Goal: Task Accomplishment & Management: Complete application form

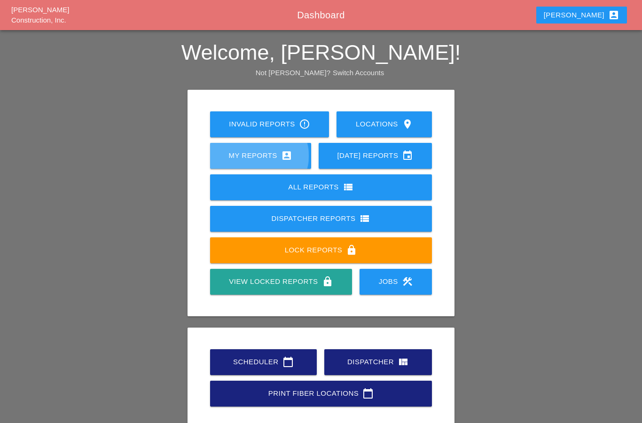
click at [229, 160] on div "My Reports account_box" at bounding box center [260, 155] width 71 height 11
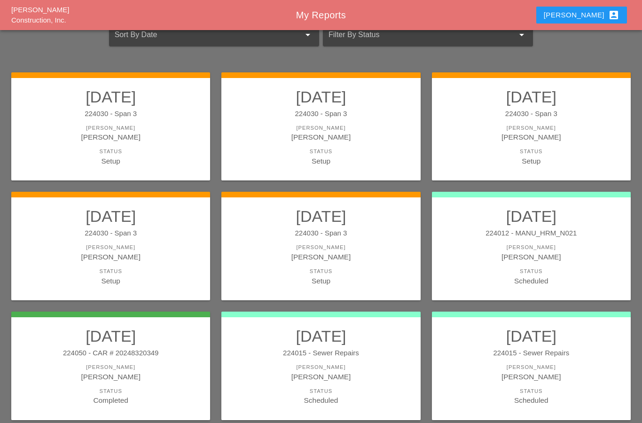
scroll to position [61, 0]
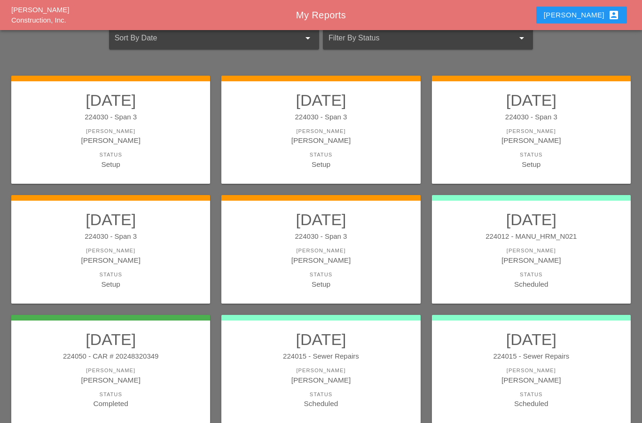
click at [306, 257] on div "[PERSON_NAME]" at bounding box center [321, 260] width 180 height 11
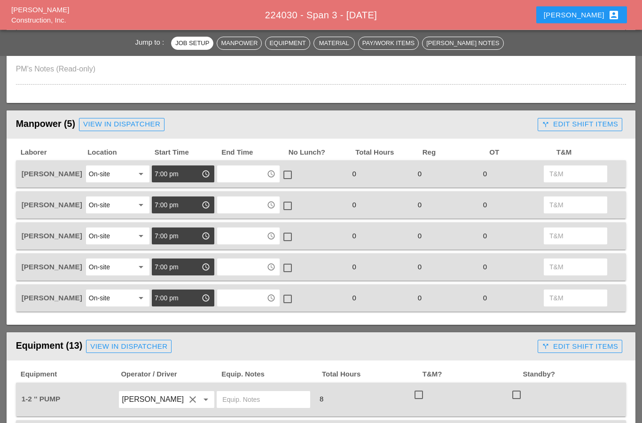
scroll to position [360, 0]
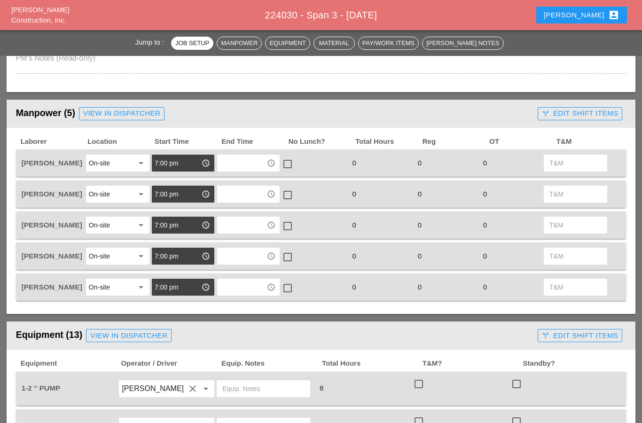
click at [244, 166] on input "text" at bounding box center [242, 163] width 44 height 15
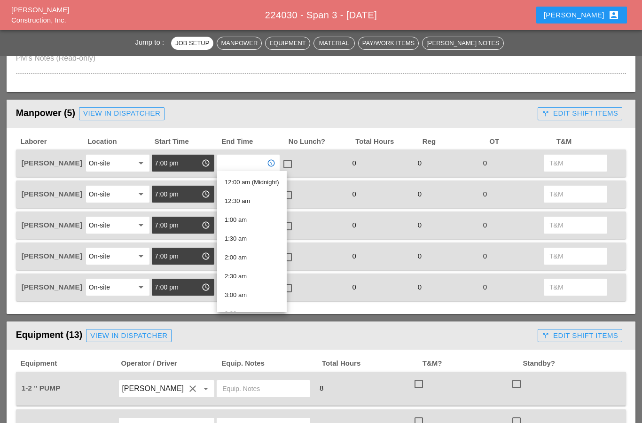
type input "5"
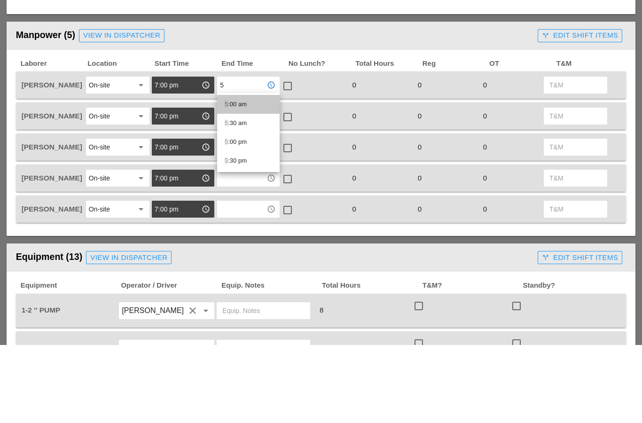
click at [232, 177] on div "5 :00 am" at bounding box center [248, 182] width 47 height 11
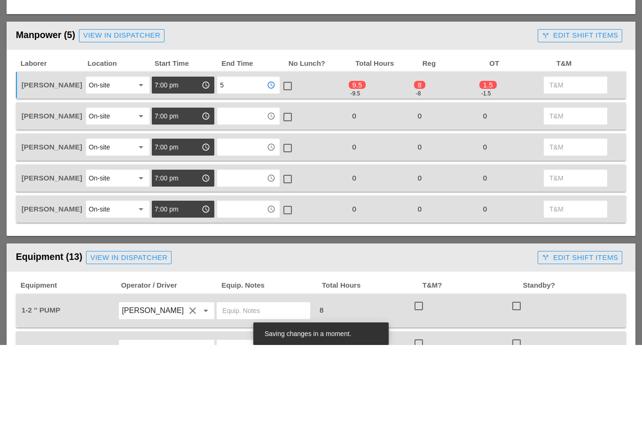
click at [226, 187] on input "text" at bounding box center [242, 194] width 44 height 15
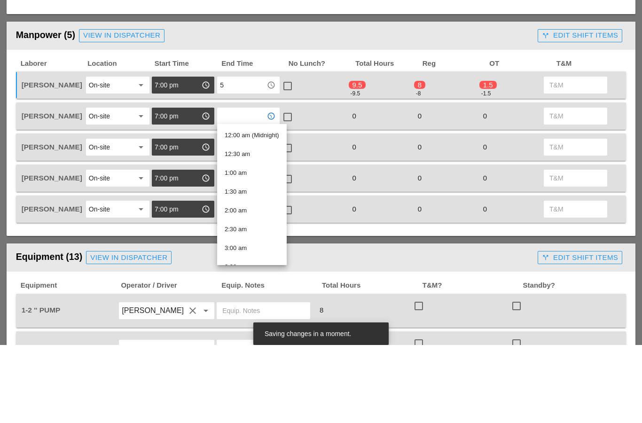
type input "5"
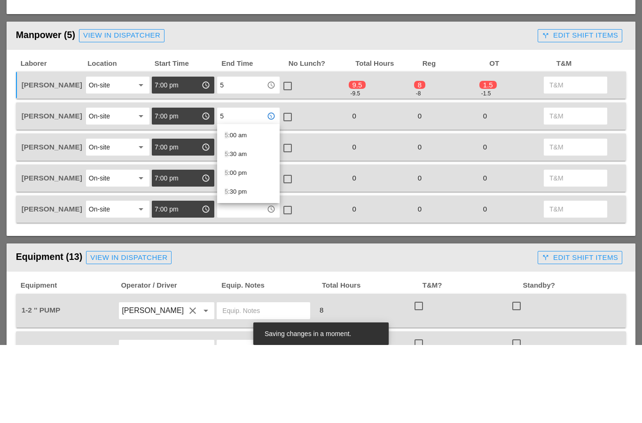
click at [236, 208] on div "5 :00 am" at bounding box center [248, 213] width 47 height 11
click at [235, 218] on input "text" at bounding box center [242, 225] width 44 height 15
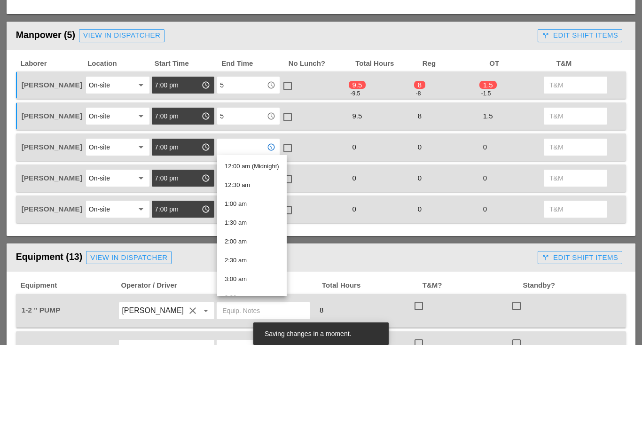
type input "5"
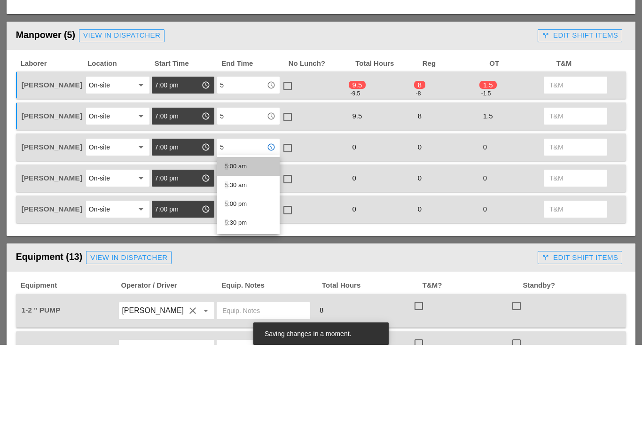
click at [235, 239] on div "5 :00 am" at bounding box center [248, 244] width 47 height 11
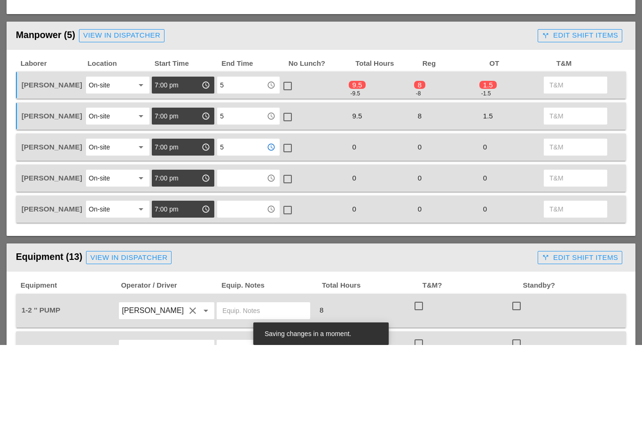
click at [237, 249] on input "text" at bounding box center [242, 256] width 44 height 15
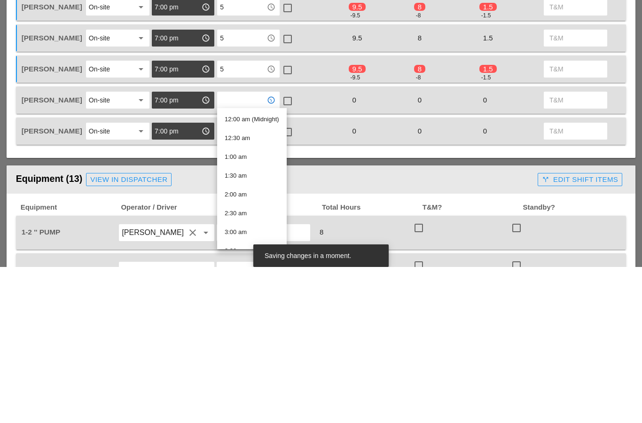
type input "5"
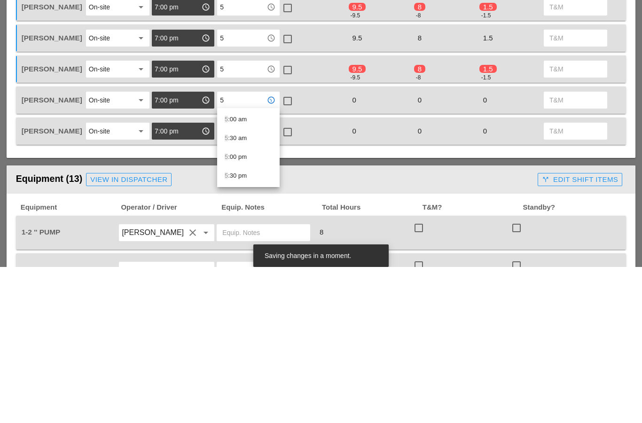
click at [227, 272] on span "5" at bounding box center [226, 275] width 3 height 7
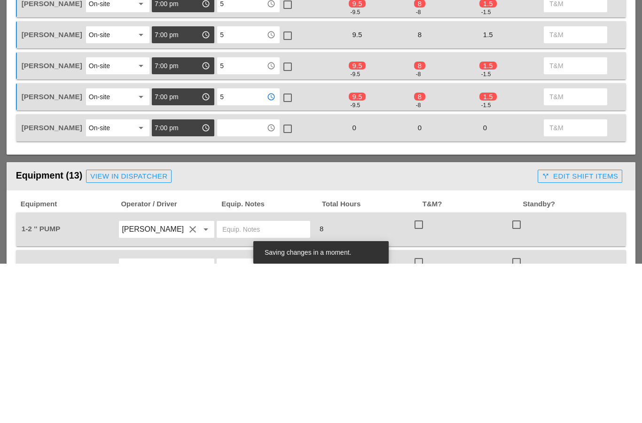
click at [236, 280] on input "text" at bounding box center [242, 287] width 44 height 15
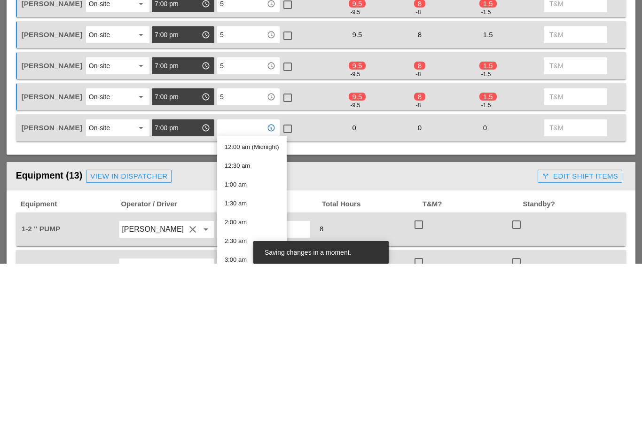
type input "5"
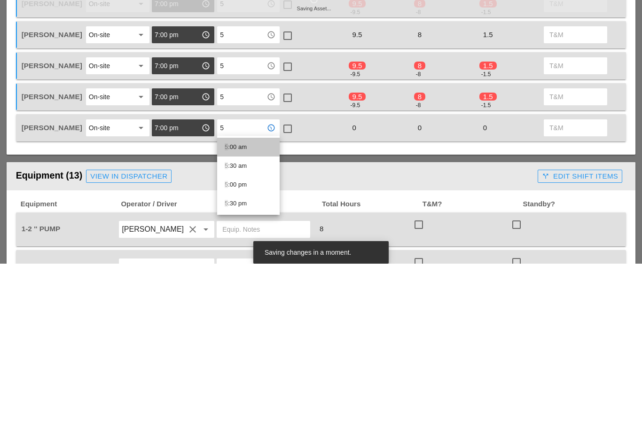
click at [231, 301] on div "5 :00 am" at bounding box center [248, 306] width 47 height 11
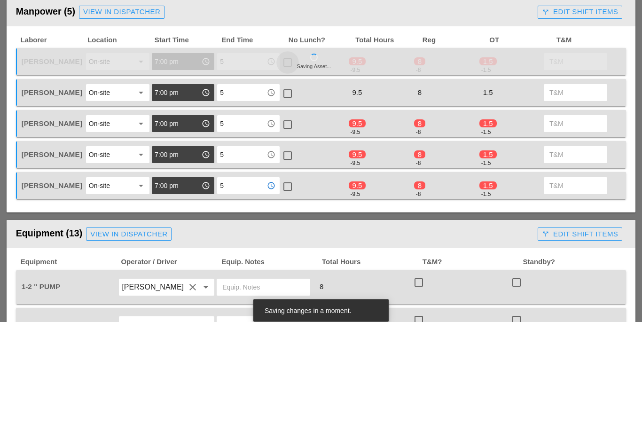
click at [288, 156] on div at bounding box center [288, 164] width 16 height 16
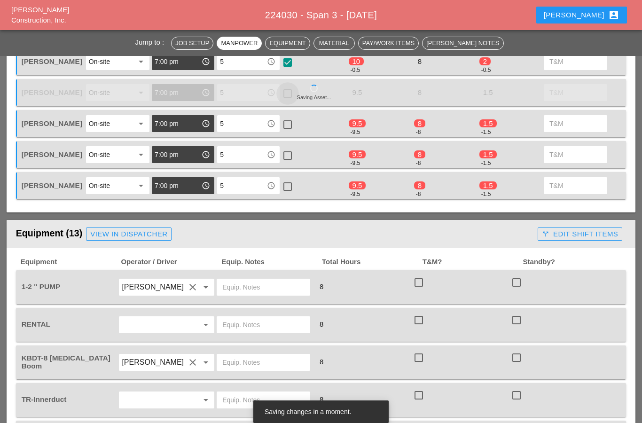
click at [292, 96] on div at bounding box center [288, 94] width 16 height 16
click at [287, 121] on div at bounding box center [288, 125] width 16 height 16
click at [286, 151] on div at bounding box center [288, 156] width 16 height 16
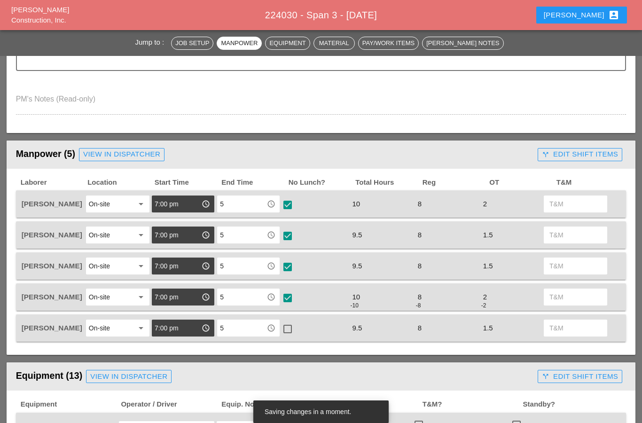
scroll to position [359, 0]
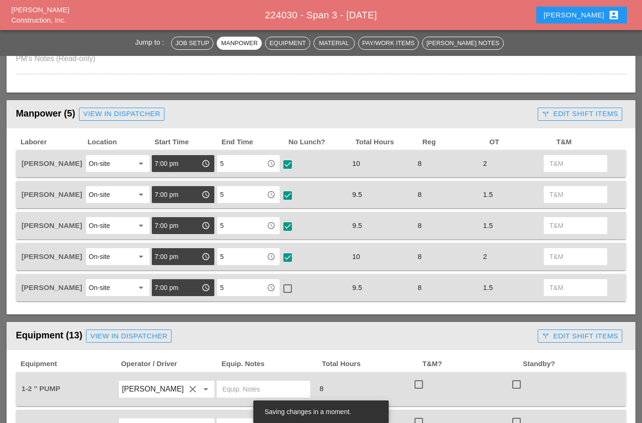
click at [296, 283] on div "check_box_outline_blank" at bounding box center [289, 288] width 15 height 11
click at [288, 290] on div at bounding box center [288, 289] width 16 height 16
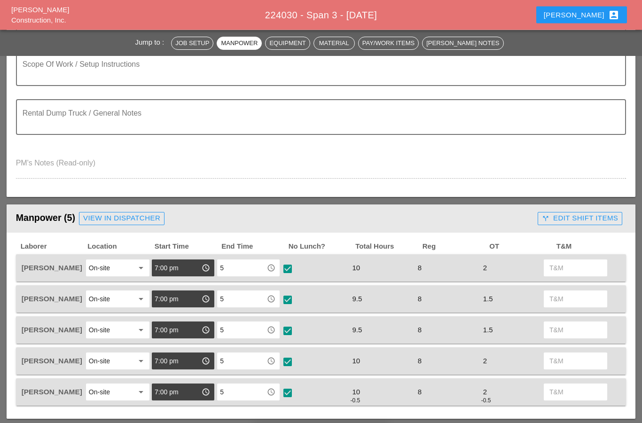
scroll to position [0, 0]
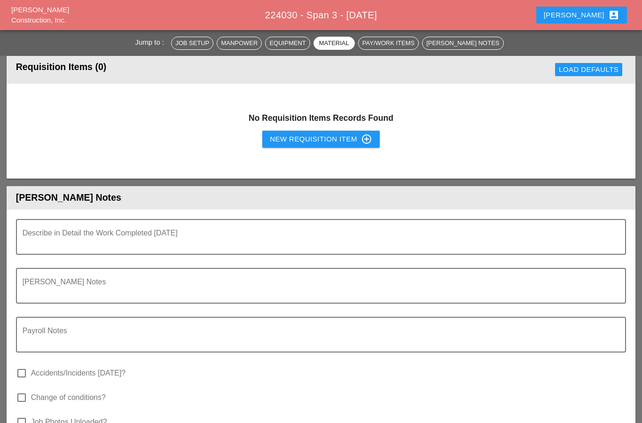
click at [30, 242] on textarea "Describe in Detail the Work Completed Today" at bounding box center [318, 242] width 590 height 23
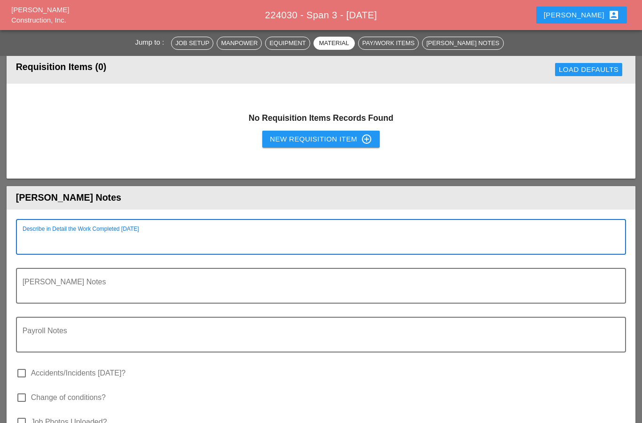
scroll to position [1312, 0]
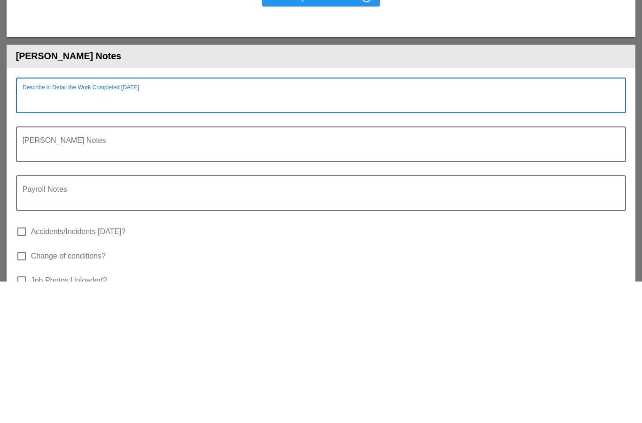
click at [30, 232] on textarea "Describe in Detail the Work Completed Today" at bounding box center [318, 243] width 590 height 23
click at [25, 232] on textarea "Describe in Detail the Work Completed Today" at bounding box center [318, 243] width 590 height 23
click at [32, 232] on textarea "Describe in Detail the Work Completed Today" at bounding box center [318, 243] width 590 height 23
click at [28, 232] on textarea "Describe in Detail the Work Completed Today" at bounding box center [318, 243] width 590 height 23
paste textarea "• WEST MORELAND: Arrived at 7:00 pm. (SPAN 3) 8-18-25. • Manpower: 9 • Supervis…"
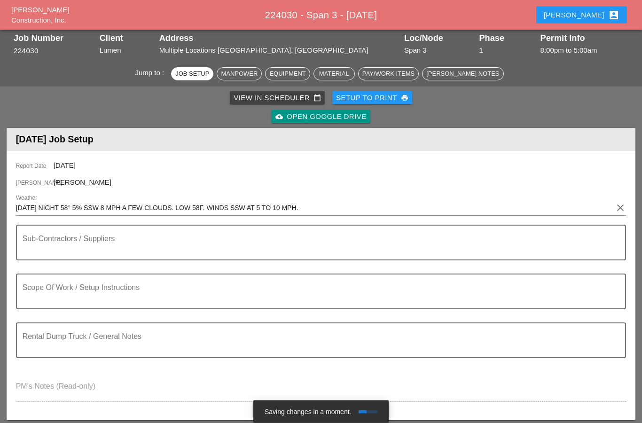
scroll to position [0, 0]
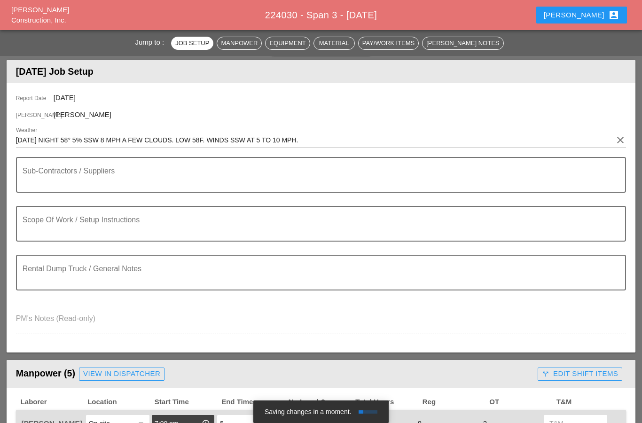
type textarea "• WEST MORELAND: Arrived at 7:00 pm. (SPAN 3) 8-18-25. • Manpower: 9 • Supervis…"
click at [52, 184] on textarea "Sub-Contractors / Suppliers" at bounding box center [318, 180] width 590 height 23
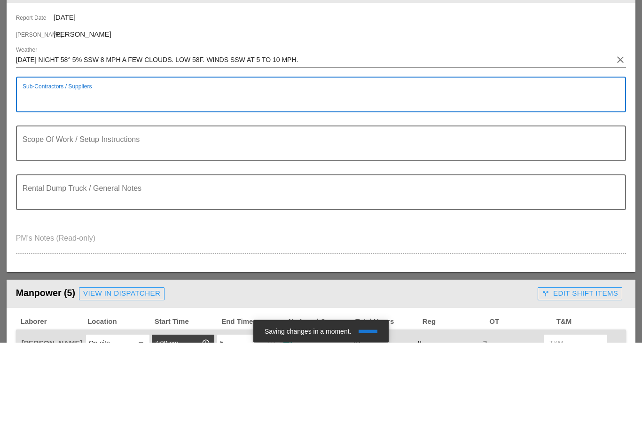
type textarea "N"
click at [47, 218] on textarea "Scope Of Work / Setup Instructions" at bounding box center [318, 229] width 590 height 23
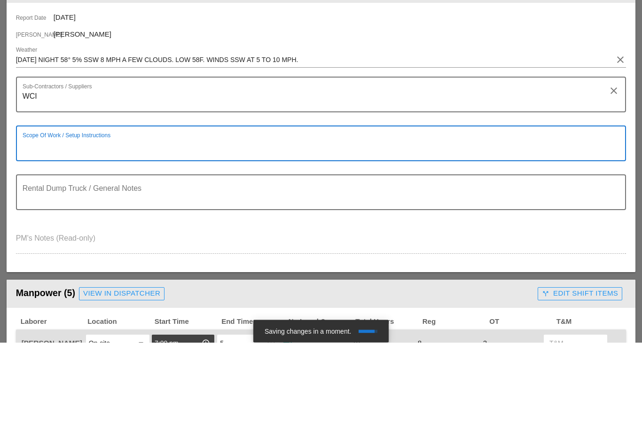
click at [52, 170] on textarea "WCI" at bounding box center [318, 181] width 590 height 23
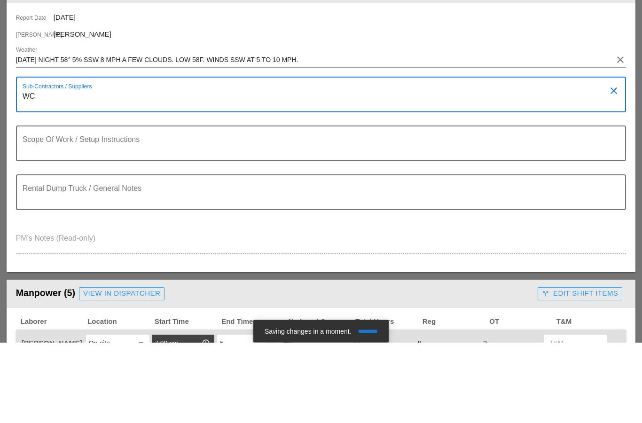
type textarea "W"
type textarea "JFWHITE"
click at [48, 218] on textarea "Scope Of Work / Setup Instructions" at bounding box center [318, 229] width 590 height 23
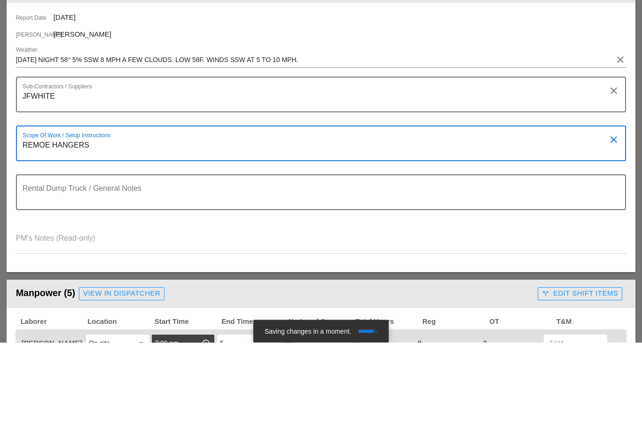
click at [46, 218] on textarea "REMOE HANGERS" at bounding box center [318, 229] width 590 height 23
click at [153, 218] on textarea "REMOVE BRIDGE HANGERS" at bounding box center [318, 229] width 590 height 23
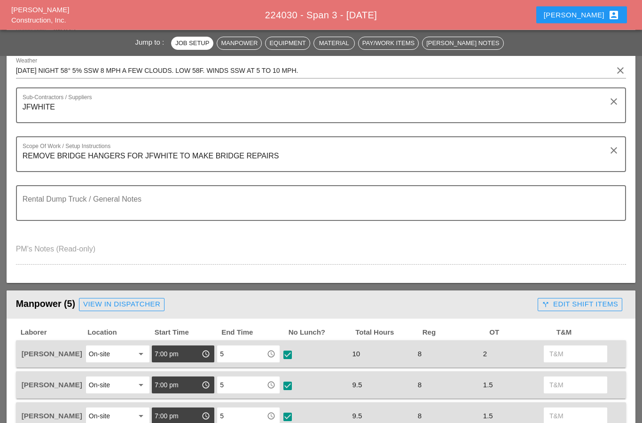
scroll to position [170, 0]
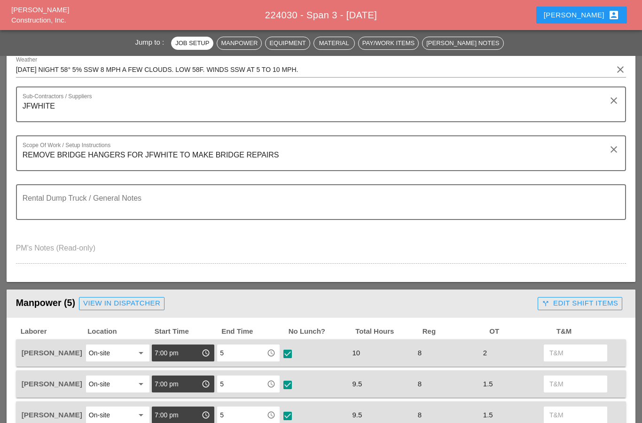
type textarea "REMOVE BRIDGE HANGERS FOR JFWHITE TO MAKE BRIDGE REPAIRS"
click at [39, 206] on textarea "Rental Dump Truck / General Notes" at bounding box center [318, 207] width 590 height 23
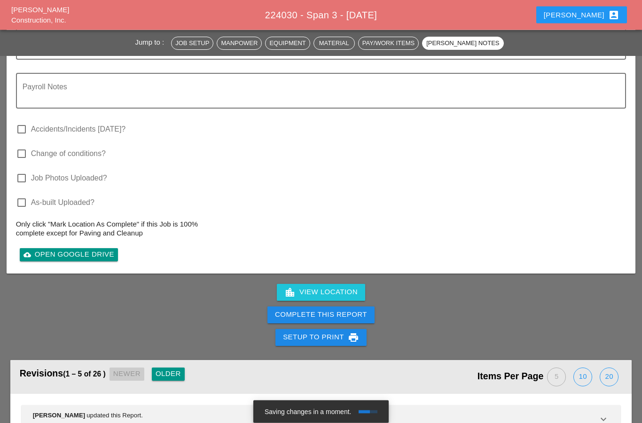
scroll to position [1922, 0]
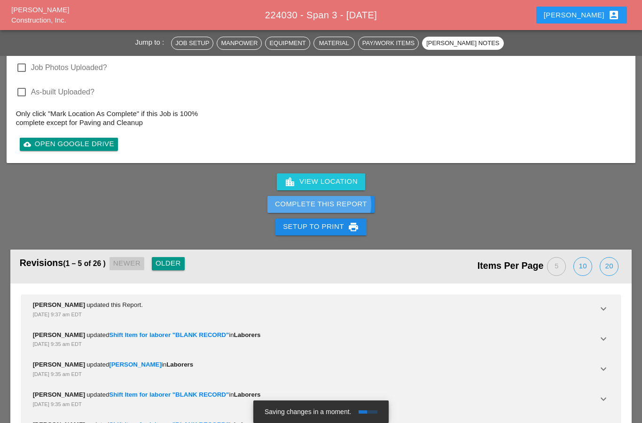
type textarea "RENTAL BUCKET TRUCK"
click at [286, 196] on button "Complete This Report" at bounding box center [320, 204] width 107 height 17
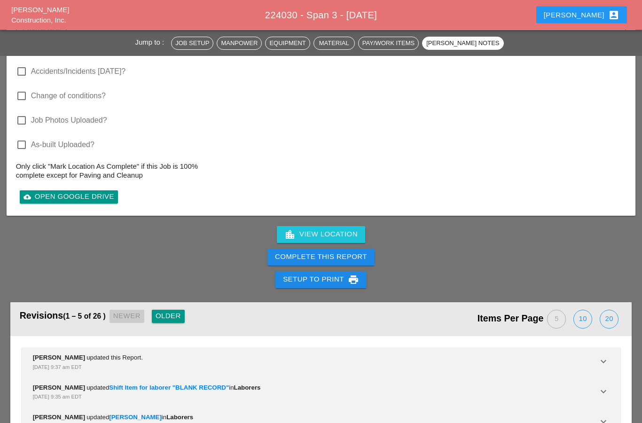
click at [283, 252] on div "Complete This Report" at bounding box center [321, 257] width 92 height 11
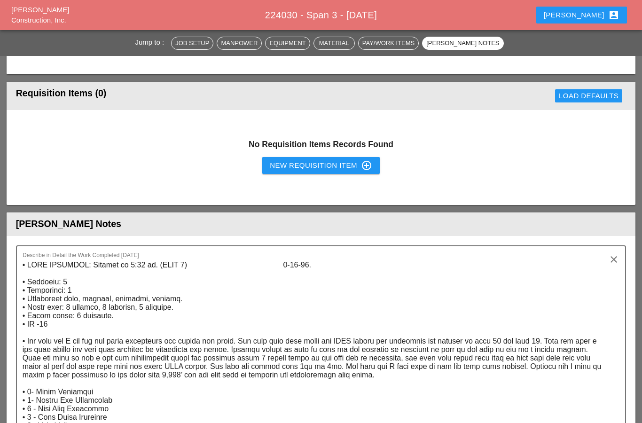
scroll to position [1284, 0]
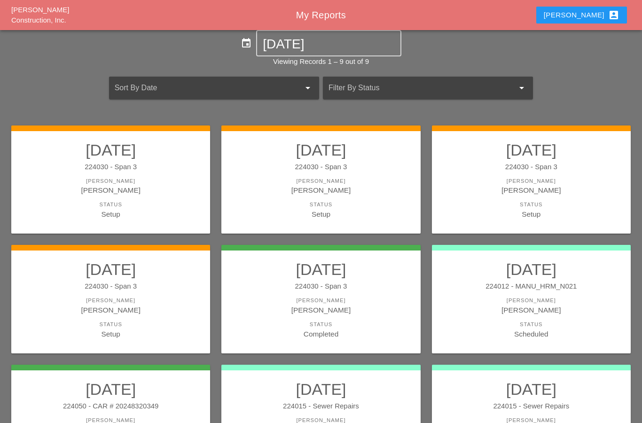
click at [87, 304] on div "[PERSON_NAME]" at bounding box center [111, 309] width 180 height 11
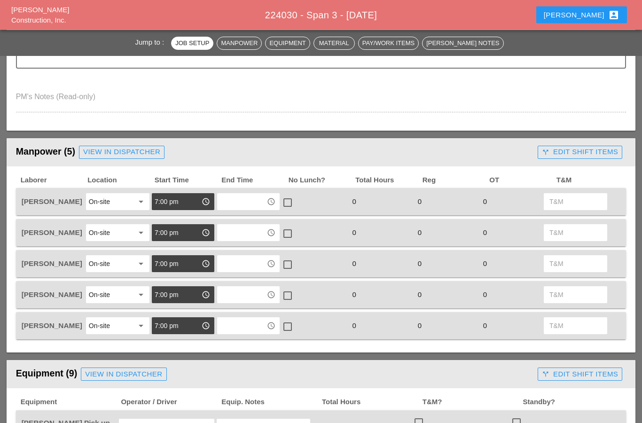
scroll to position [321, 0]
click at [236, 201] on input "text" at bounding box center [242, 201] width 44 height 15
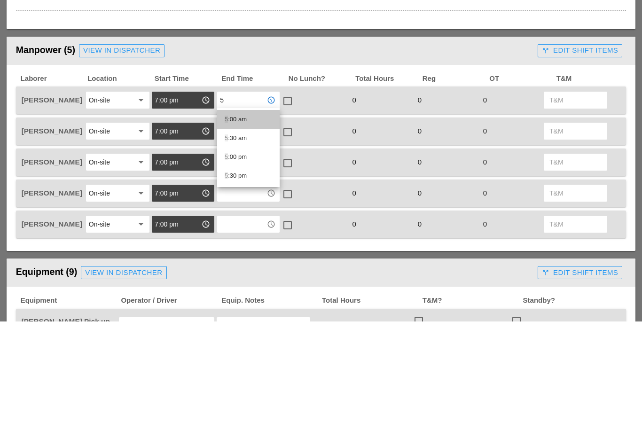
click at [234, 211] on div "5 :00 am" at bounding box center [248, 220] width 47 height 19
type input "5:00 am"
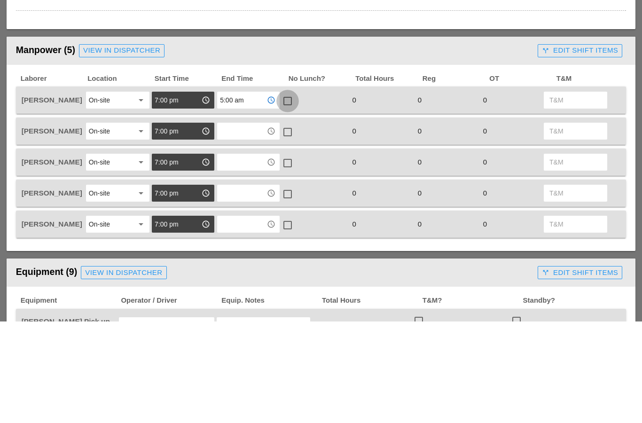
click at [287, 195] on div at bounding box center [288, 203] width 16 height 16
checkbox input "true"
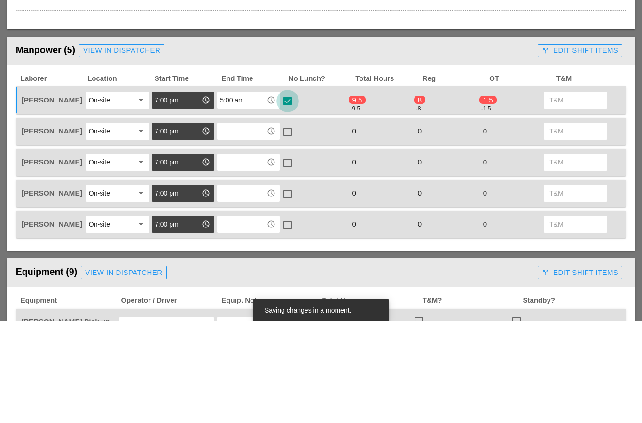
scroll to position [423, 0]
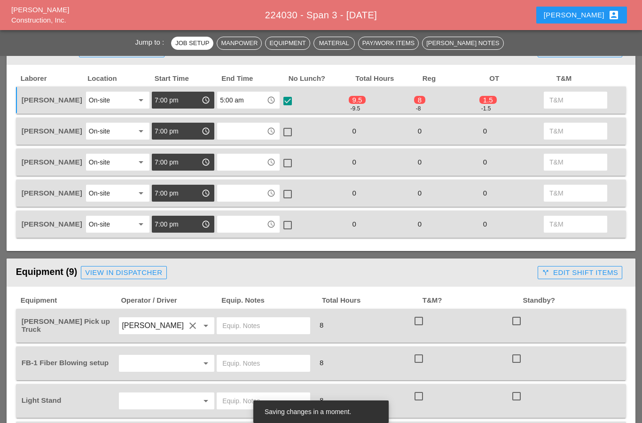
click at [223, 130] on input "text" at bounding box center [242, 131] width 44 height 15
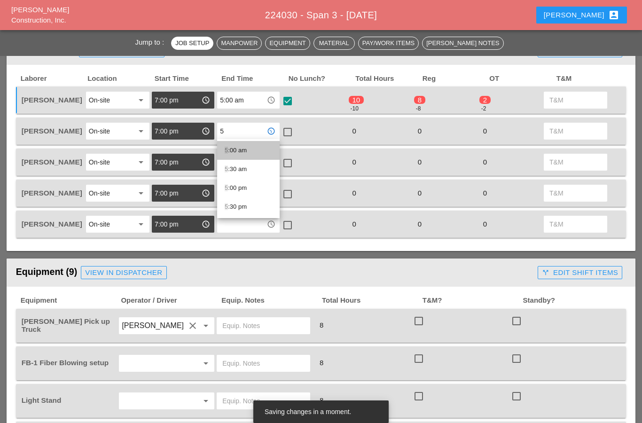
click at [232, 151] on div "5 :00 am" at bounding box center [248, 150] width 47 height 11
type input "5:00 am"
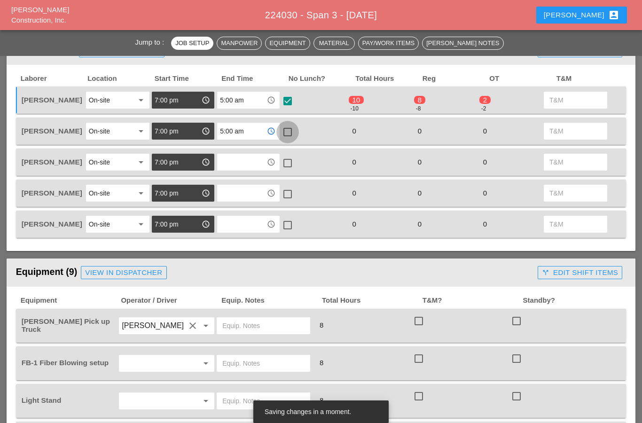
click at [292, 133] on div at bounding box center [288, 132] width 16 height 16
checkbox input "true"
click at [232, 159] on input "text" at bounding box center [242, 162] width 44 height 15
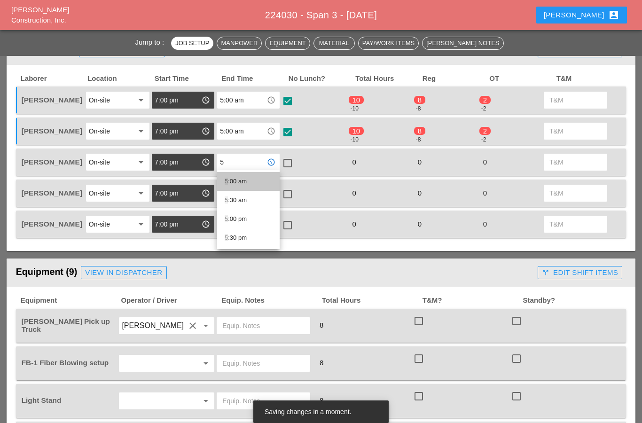
click at [228, 183] on div "5 :00 am" at bounding box center [248, 181] width 47 height 11
type input "5:00 am"
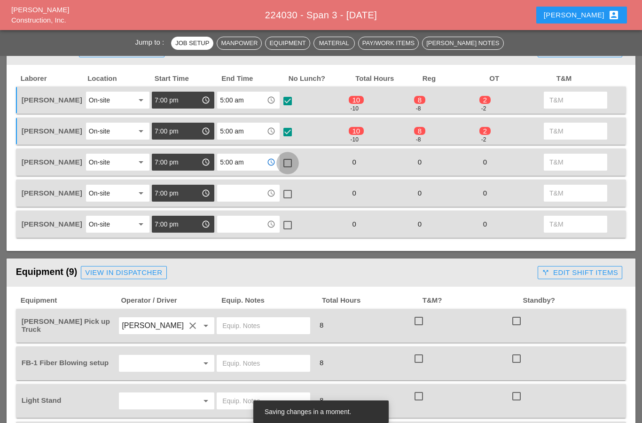
click at [293, 164] on div at bounding box center [288, 163] width 16 height 16
checkbox input "true"
click at [236, 192] on input "text" at bounding box center [242, 193] width 44 height 15
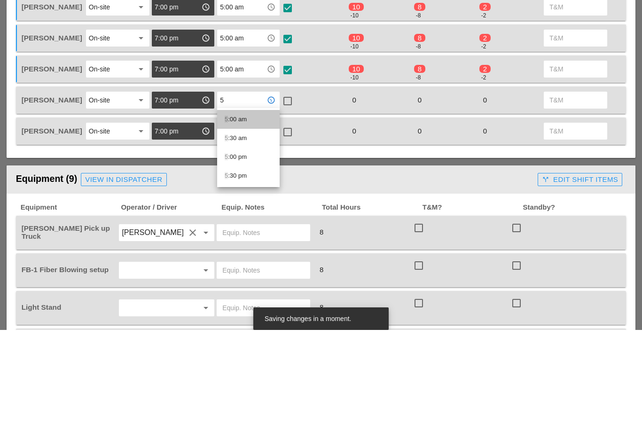
click at [232, 207] on div "5 :00 am" at bounding box center [248, 212] width 47 height 11
type input "5:00 am"
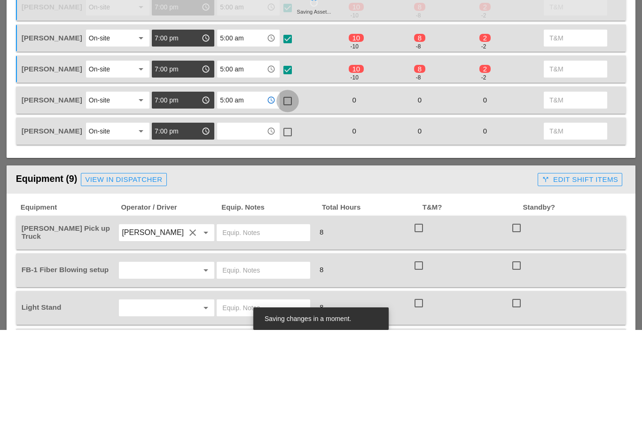
click at [282, 186] on div at bounding box center [288, 194] width 16 height 16
checkbox input "true"
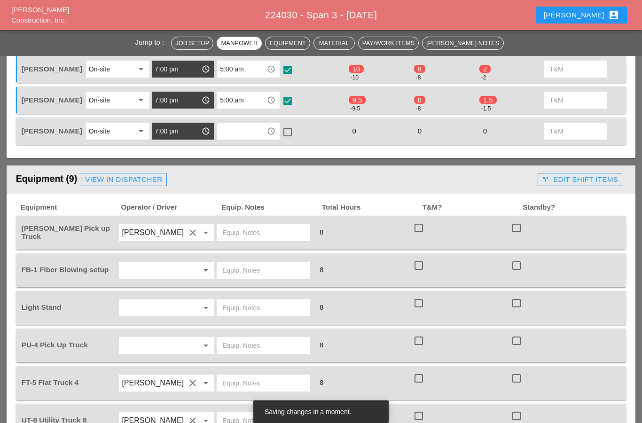
click at [232, 131] on input "text" at bounding box center [242, 131] width 44 height 15
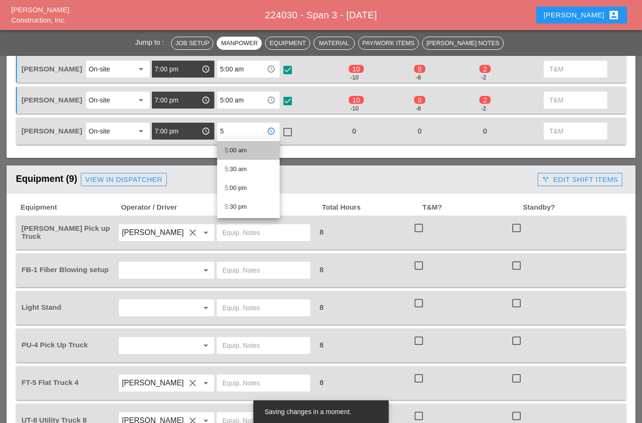
click at [233, 151] on div "5 :00 am" at bounding box center [248, 150] width 47 height 11
type input "5:00 am"
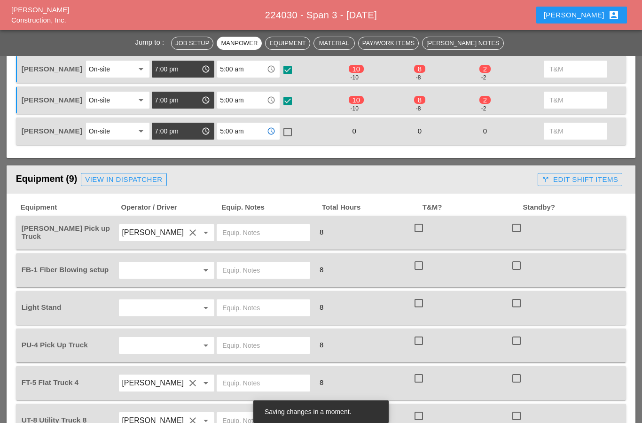
click at [287, 130] on div at bounding box center [288, 132] width 16 height 16
checkbox input "true"
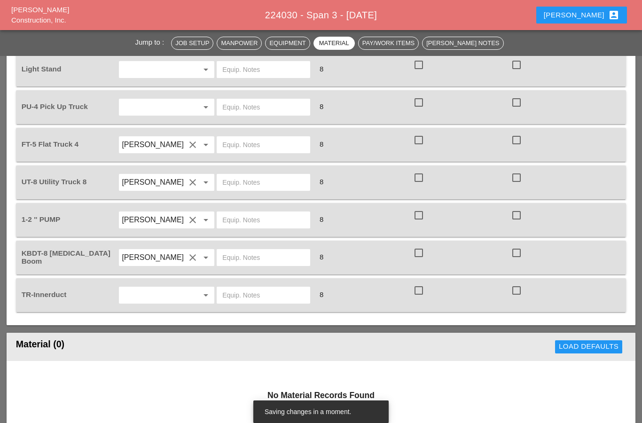
scroll to position [749, 0]
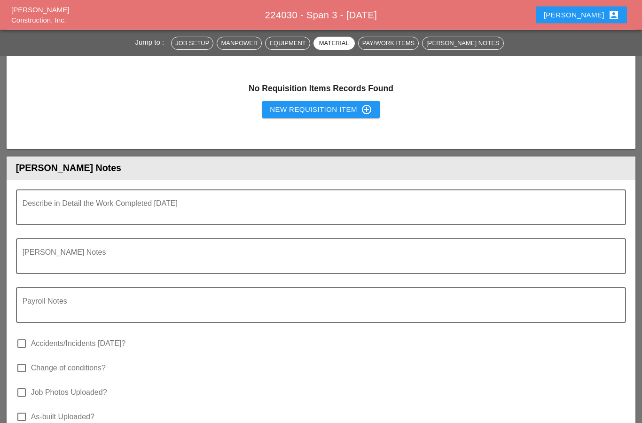
click at [34, 210] on textarea "Describe in Detail the Work Completed Today" at bounding box center [318, 213] width 590 height 23
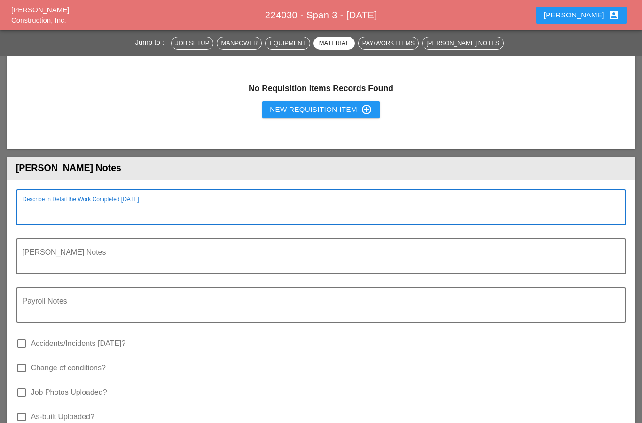
scroll to position [1191, 0]
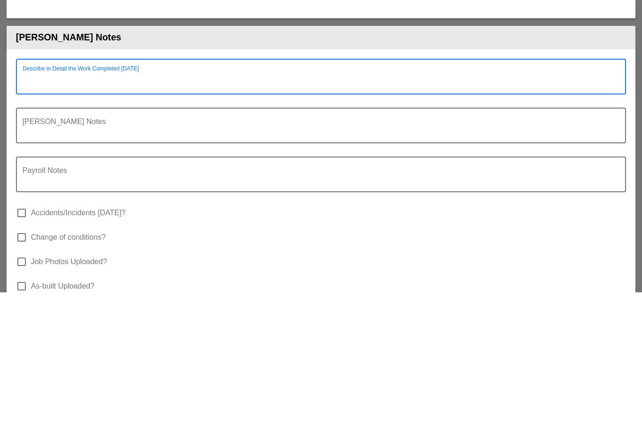
paste textarea "• WEST MORELAND: Arrived at 7:00 pm. (SPAN 3) 8-19-25. • Manpower: 9 • Supervis…"
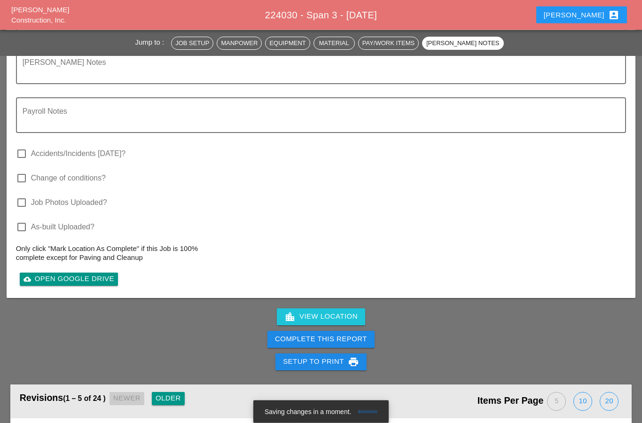
scroll to position [1604, 0]
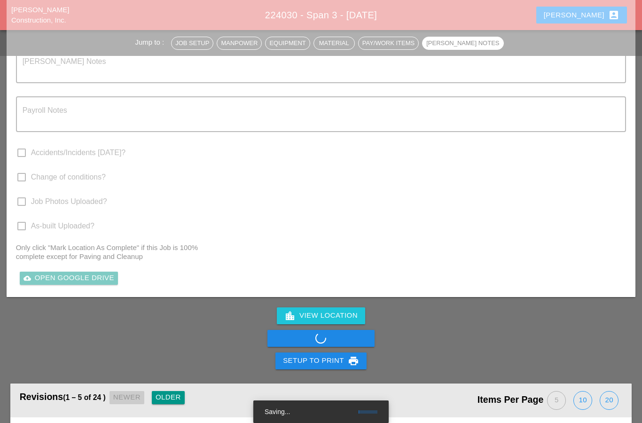
type textarea "• WEST MORELAND: Arrived at 7:00 pm. (SPAN 3) 8-19-25. • Manpower: 9 • Supervis…"
click at [269, 338] on div "Complete This Report" at bounding box center [321, 338] width 642 height 23
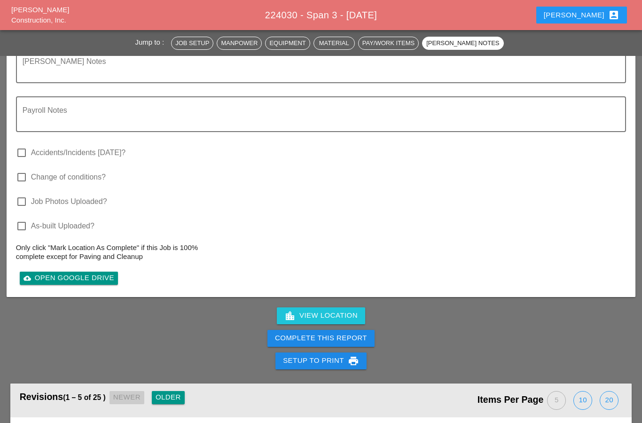
click at [359, 337] on div "Complete This Report" at bounding box center [321, 338] width 92 height 11
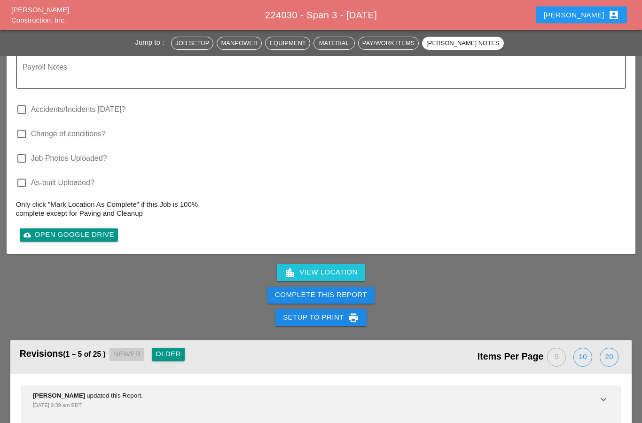
scroll to position [1646, 0]
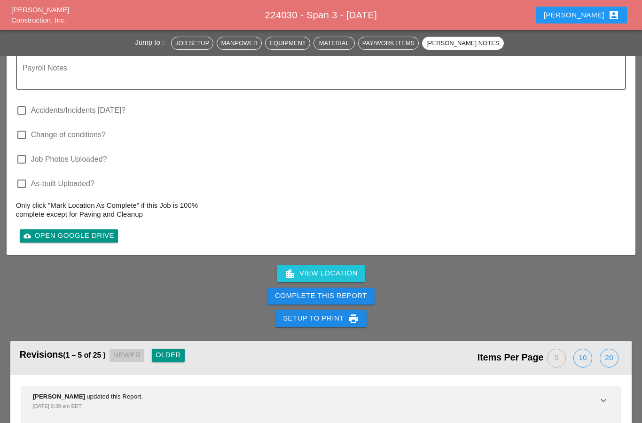
click at [280, 290] on div "Complete This Report" at bounding box center [321, 295] width 92 height 11
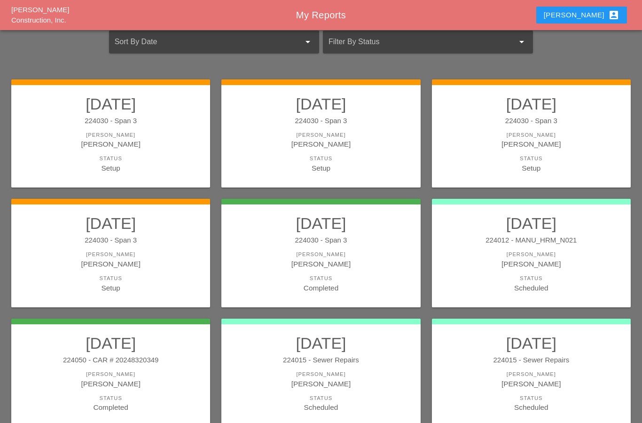
scroll to position [61, 0]
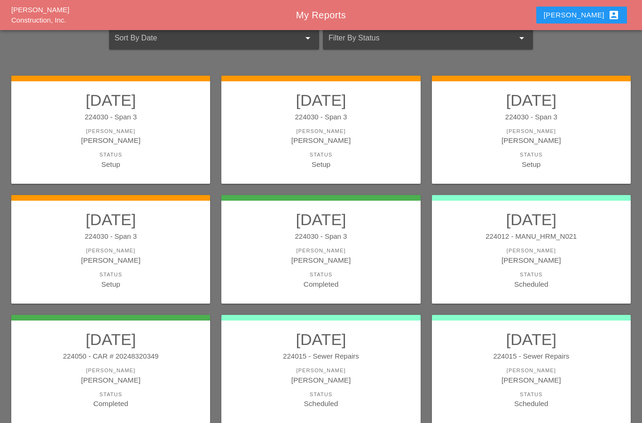
click at [97, 255] on div "[PERSON_NAME]" at bounding box center [111, 260] width 180 height 11
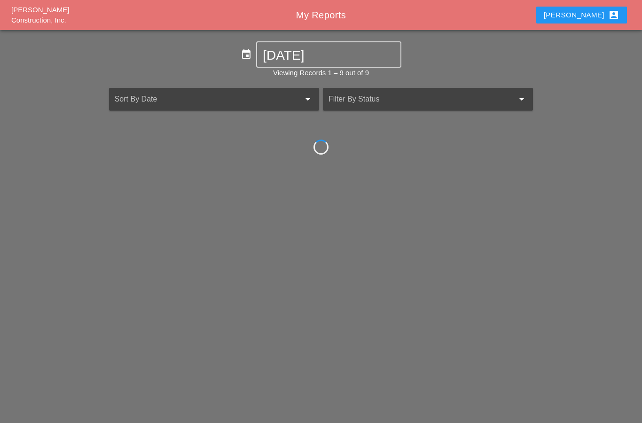
scroll to position [38, 0]
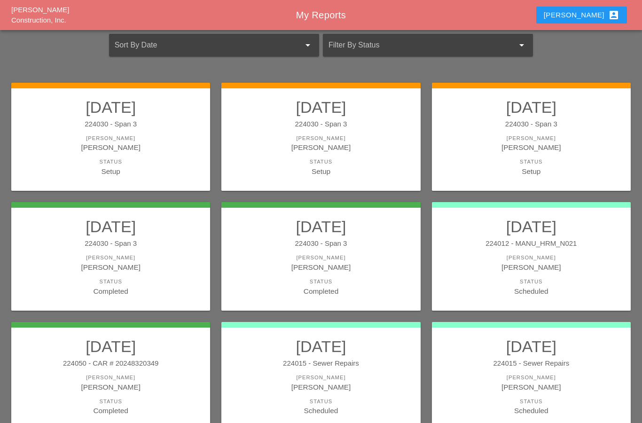
click at [569, 138] on div "[PERSON_NAME]" at bounding box center [531, 138] width 180 height 8
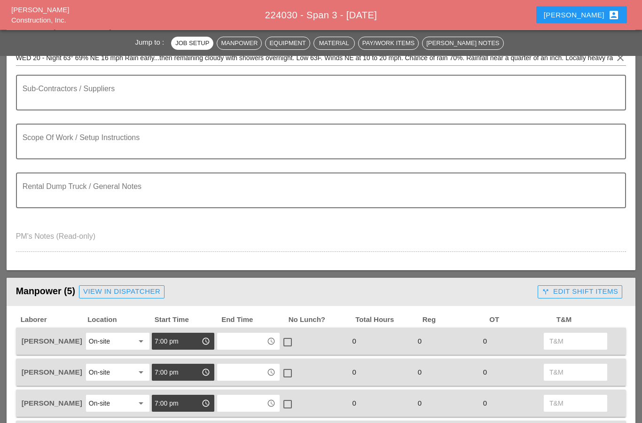
scroll to position [182, 0]
click at [37, 152] on textarea "Scope Of Work / Setup Instructions" at bounding box center [318, 147] width 590 height 23
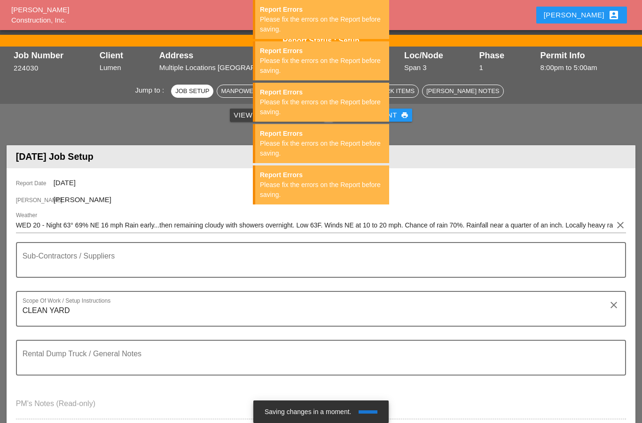
scroll to position [0, 0]
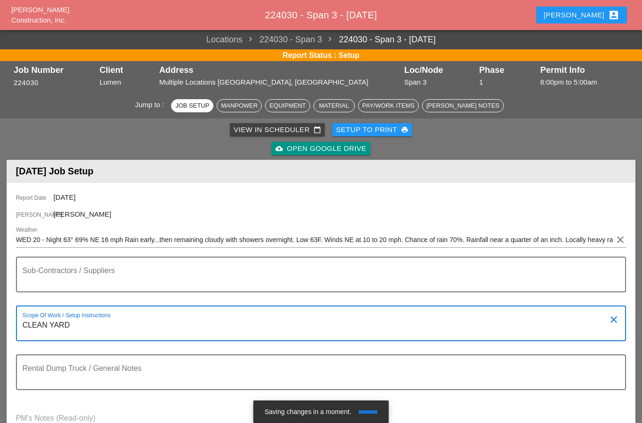
type textarea "CLEAN YARD"
click at [608, 15] on icon "account_box" at bounding box center [613, 14] width 11 height 11
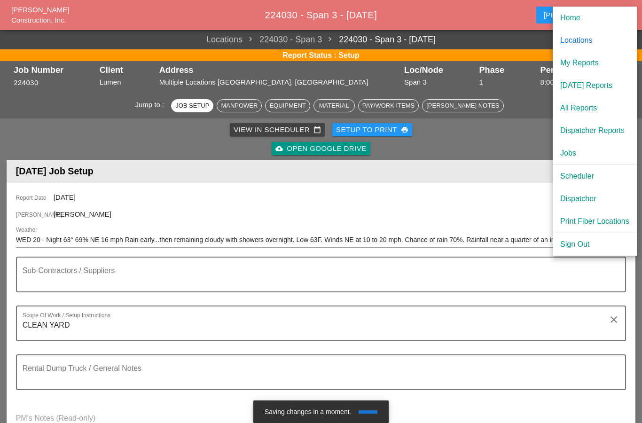
click at [594, 64] on div "My Reports" at bounding box center [594, 62] width 69 height 11
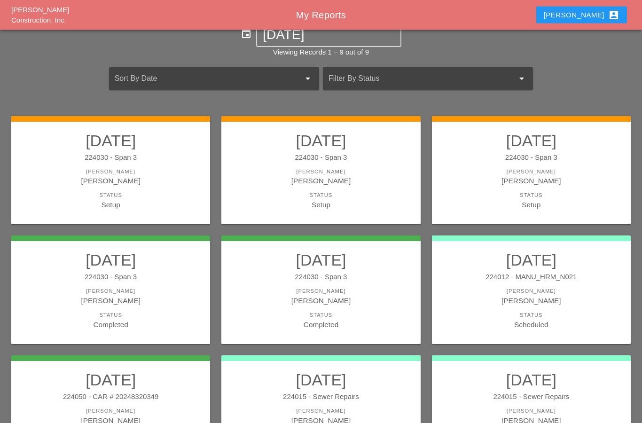
scroll to position [21, 0]
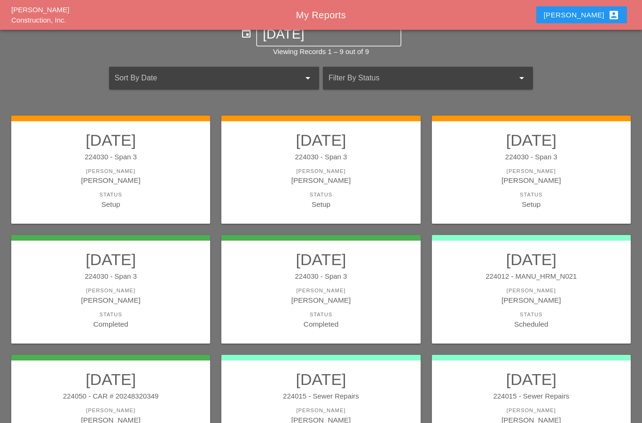
click at [292, 183] on div "[PERSON_NAME]" at bounding box center [321, 180] width 180 height 11
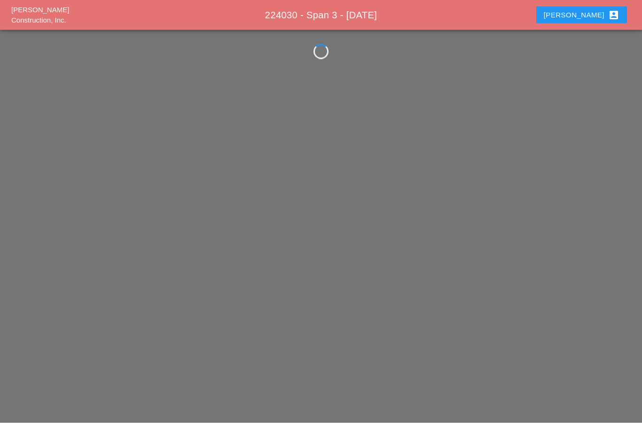
scroll to position [38, 0]
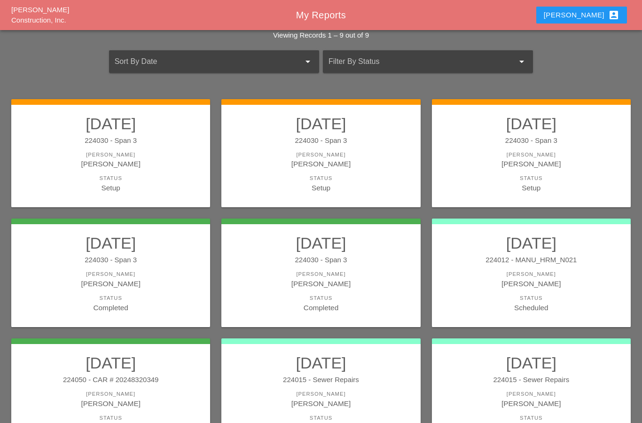
click at [585, 157] on div "[PERSON_NAME]" at bounding box center [531, 155] width 180 height 8
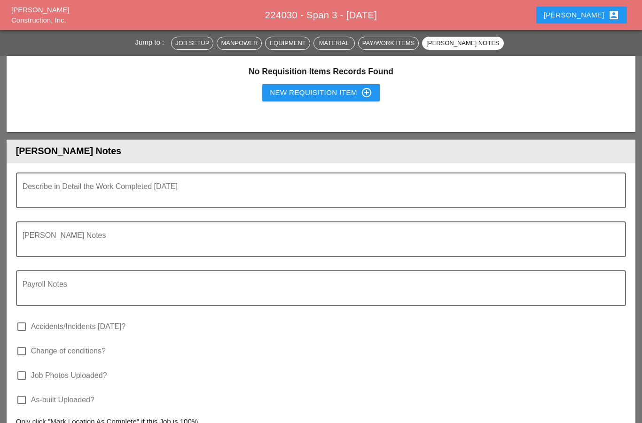
scroll to position [1209, 0]
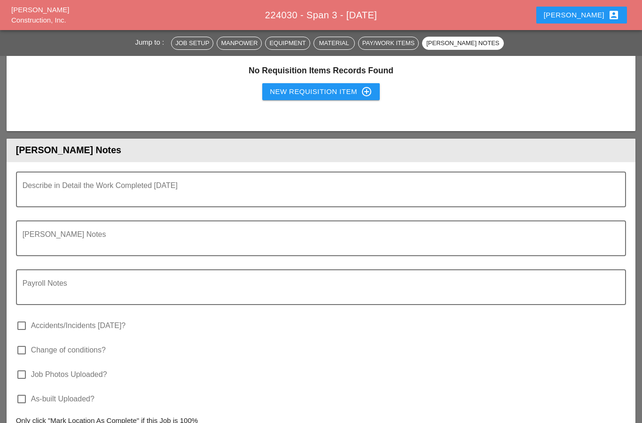
click at [48, 193] on textarea "Describe in Detail the Work Completed Today" at bounding box center [318, 195] width 590 height 23
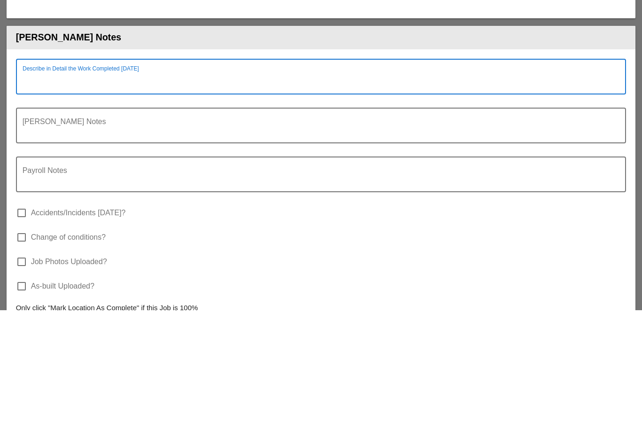
click at [29, 184] on textarea "Describe in Detail the Work Completed Today" at bounding box center [318, 195] width 590 height 23
paste textarea "• WEST MORELAND: Arrived at 1:00 pm. (SPAN 3) 8-20-25. • Manpower: 9 • Supervis…"
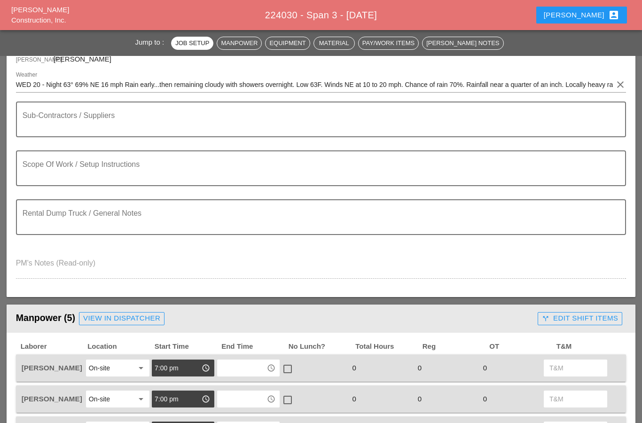
scroll to position [155, 0]
type textarea "• WEST MORELAND: Arrived at 1:00 pm. (SPAN 3) 8-20-25. • Manpower: 9 • Supervis…"
click at [43, 172] on textarea "Scope Of Work / Setup Instructions" at bounding box center [318, 174] width 590 height 23
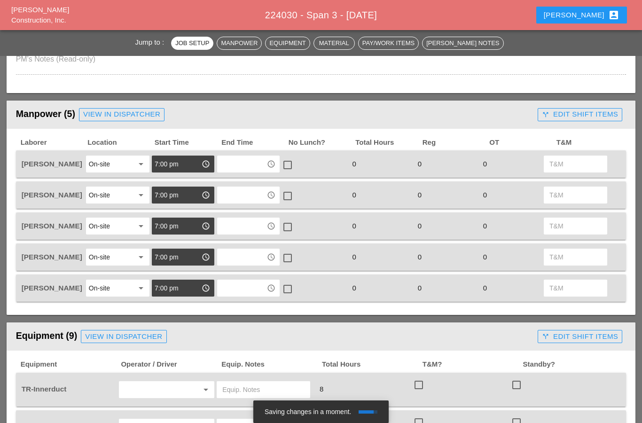
scroll to position [368, 0]
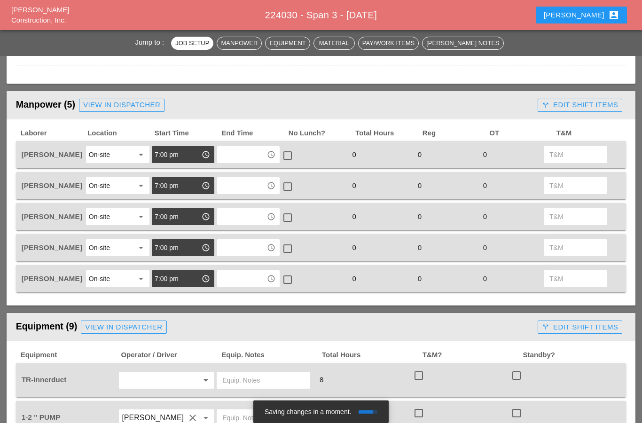
type textarea "CLEAN STAGING AREA BREAK DOWN REELS."
click at [238, 150] on input "text" at bounding box center [242, 154] width 44 height 15
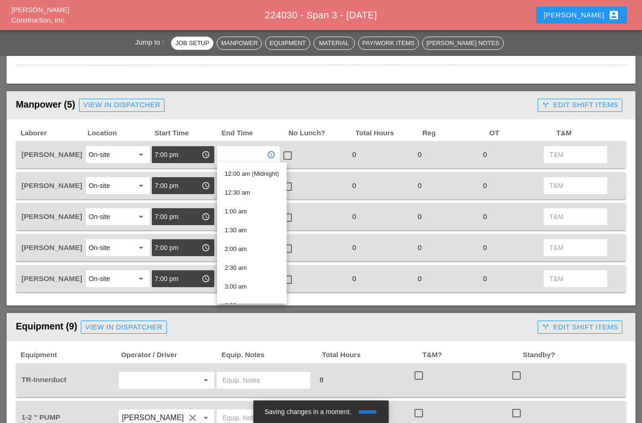
type input "5"
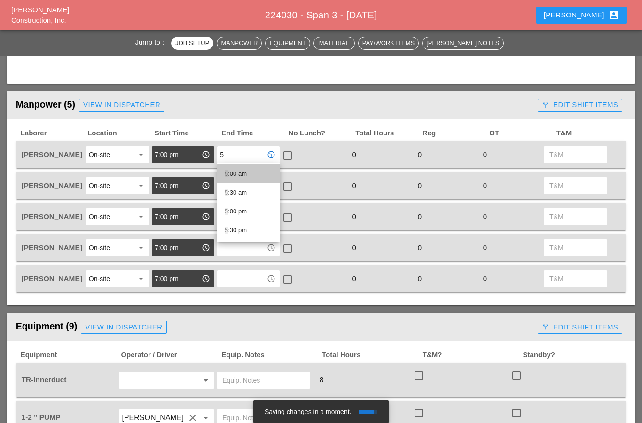
click at [235, 171] on div "5 :00 am" at bounding box center [248, 173] width 47 height 11
click at [231, 185] on input "text" at bounding box center [242, 185] width 44 height 15
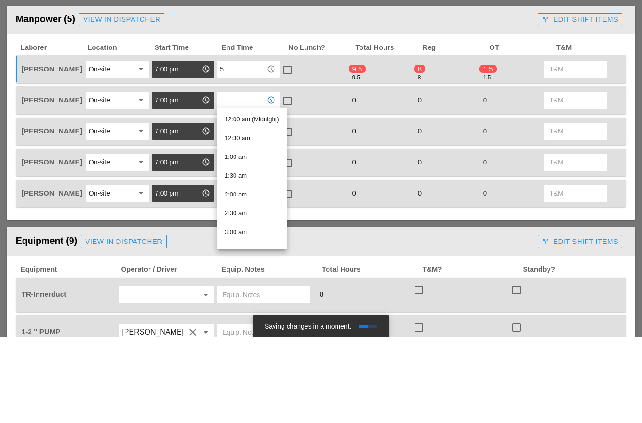
type input "5"
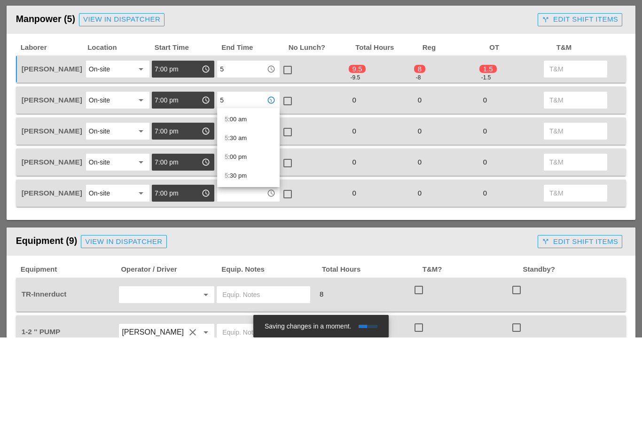
click at [232, 199] on div "5 :00 am" at bounding box center [248, 204] width 47 height 11
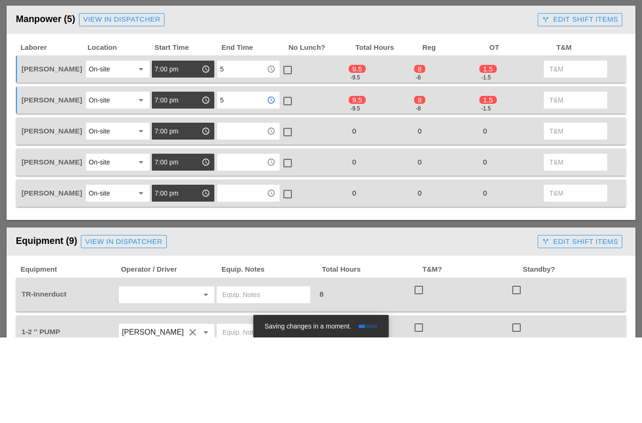
click at [231, 209] on input "text" at bounding box center [242, 216] width 44 height 15
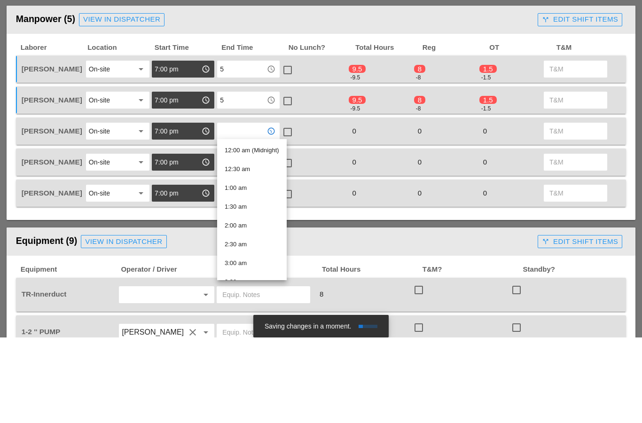
type input "5"
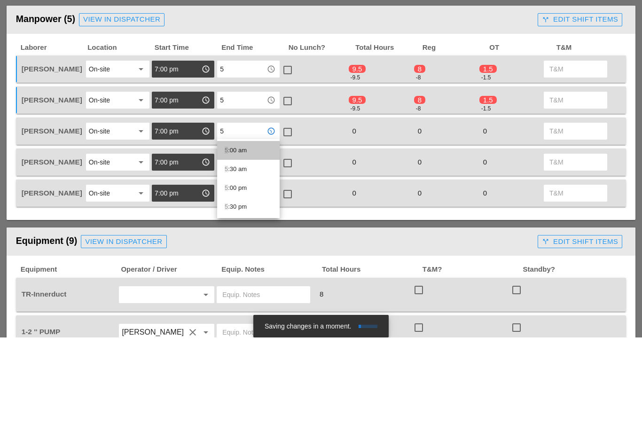
click at [232, 230] on div "5 :00 am" at bounding box center [248, 235] width 47 height 11
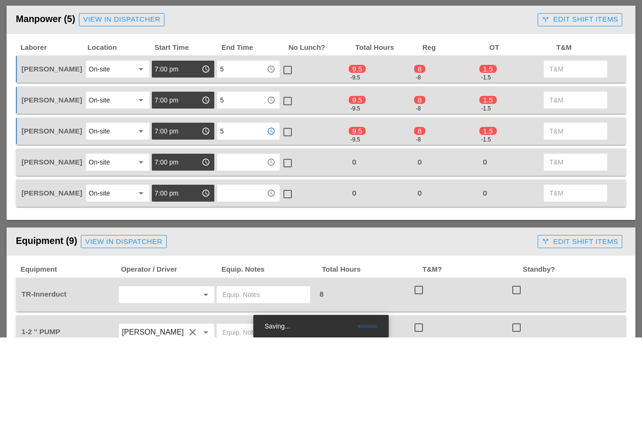
click at [231, 240] on input "text" at bounding box center [242, 247] width 44 height 15
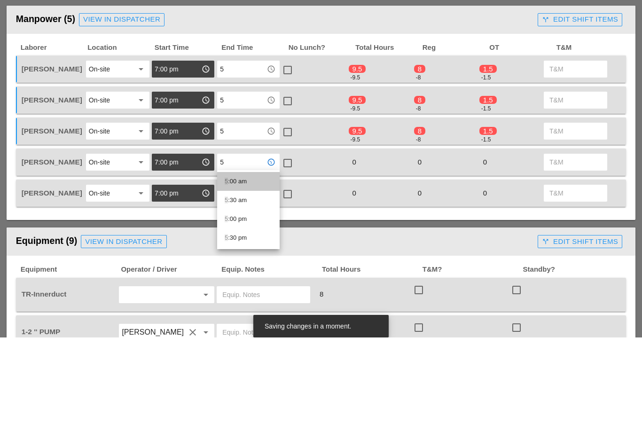
click at [231, 261] on div "5 :00 am" at bounding box center [248, 266] width 47 height 11
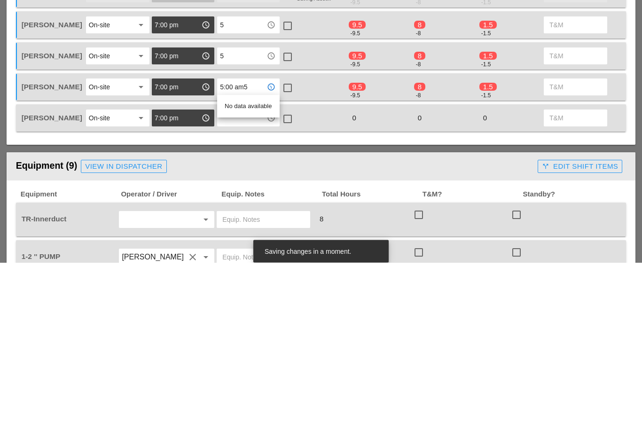
type input "5:00 am"
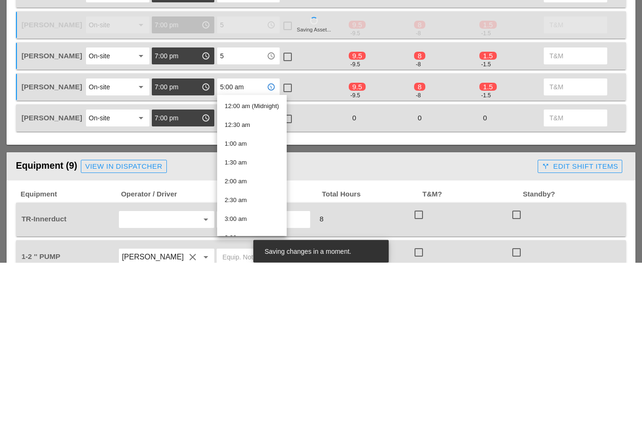
click at [146, 273] on icon "arrow_drop_down" at bounding box center [140, 278] width 11 height 11
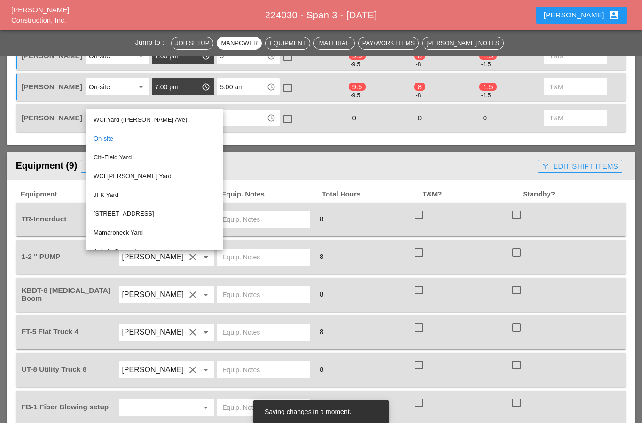
click at [235, 113] on input "text" at bounding box center [242, 117] width 44 height 15
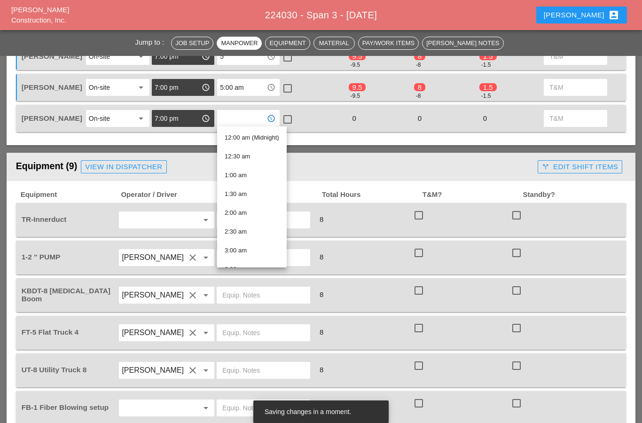
type input "5"
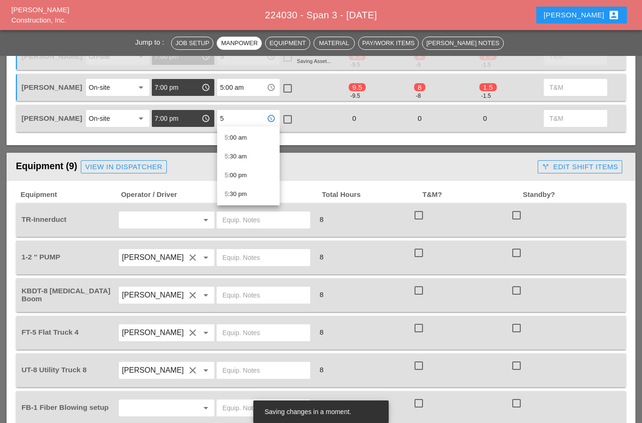
click at [228, 143] on div "5 :00 am" at bounding box center [248, 137] width 47 height 19
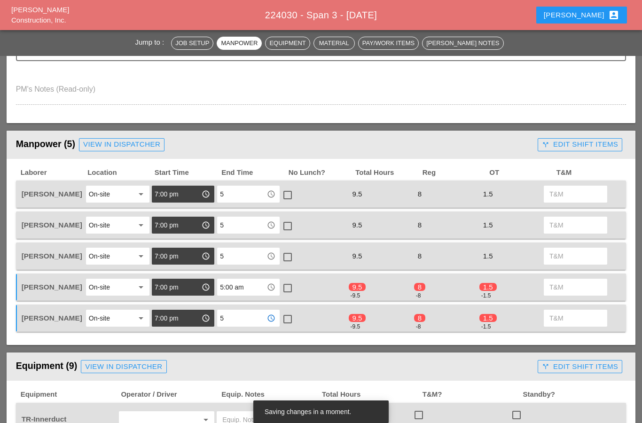
scroll to position [315, 0]
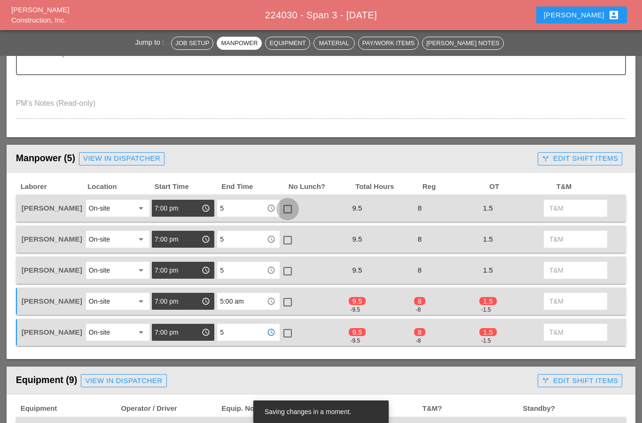
click at [288, 208] on div at bounding box center [288, 209] width 16 height 16
click at [294, 236] on div at bounding box center [288, 240] width 16 height 16
click at [283, 265] on div at bounding box center [288, 271] width 16 height 16
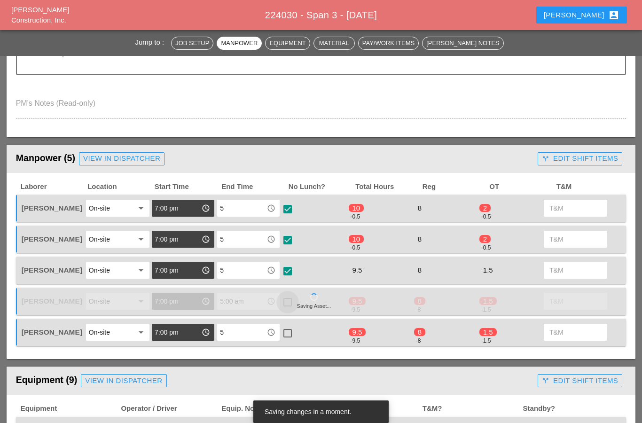
click at [288, 300] on div at bounding box center [288, 302] width 16 height 16
click at [284, 328] on div at bounding box center [288, 333] width 16 height 16
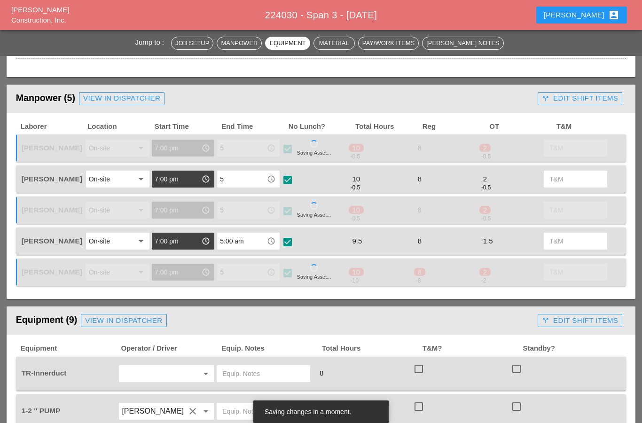
scroll to position [374, 0]
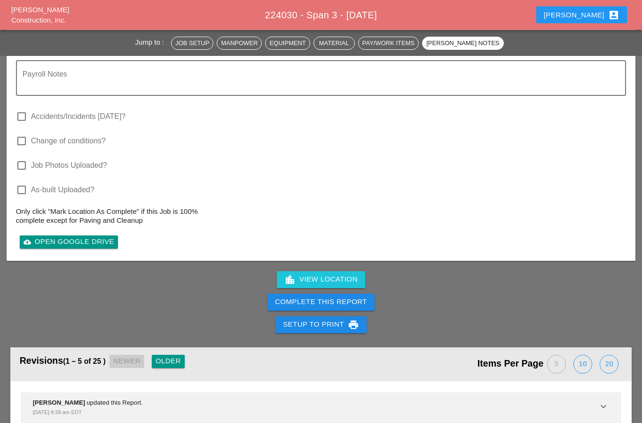
scroll to position [1640, 0]
click at [287, 299] on div "Complete This Report" at bounding box center [321, 301] width 92 height 11
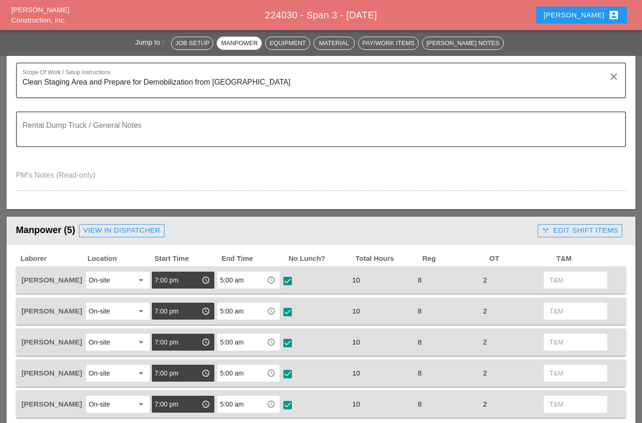
scroll to position [239, 0]
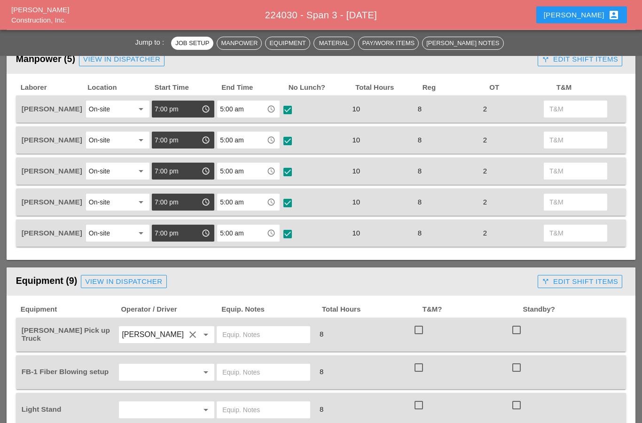
scroll to position [365, 0]
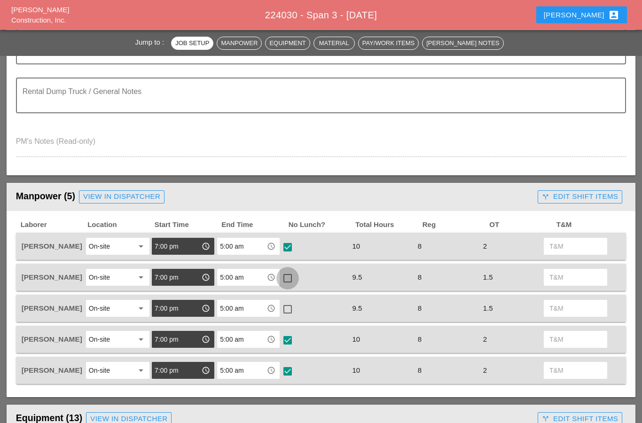
scroll to position [277, 0]
click at [293, 274] on div at bounding box center [288, 278] width 16 height 16
checkbox input "true"
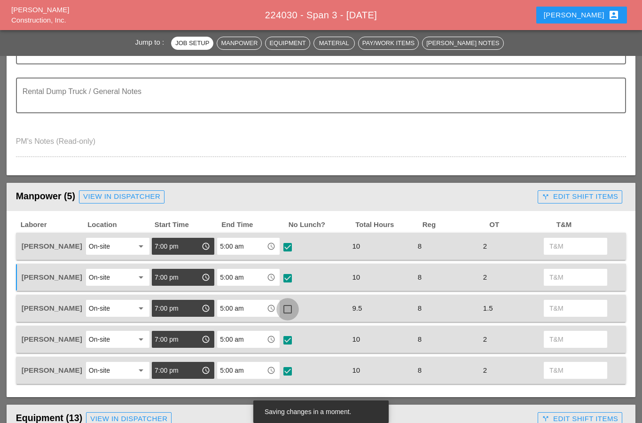
click at [286, 301] on div at bounding box center [288, 309] width 16 height 16
checkbox input "true"
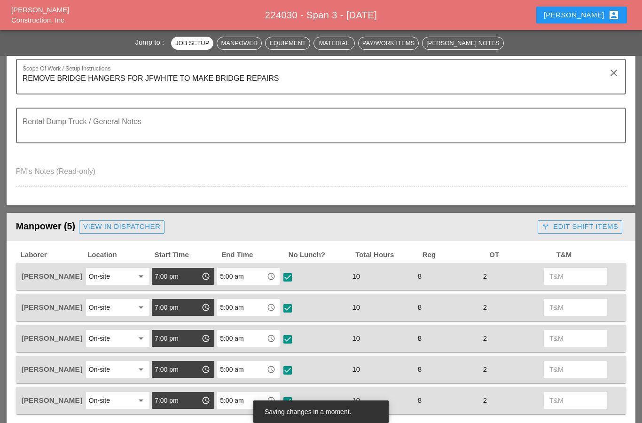
scroll to position [246, 0]
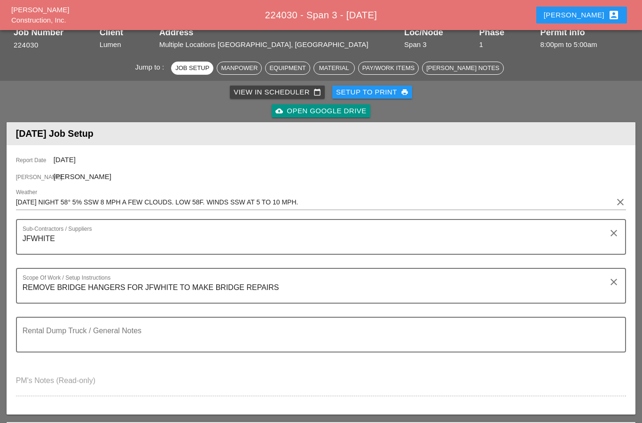
scroll to position [386, 0]
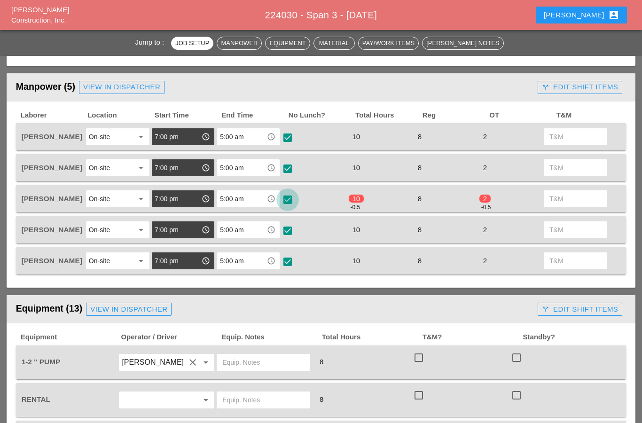
click at [287, 199] on div at bounding box center [288, 200] width 16 height 16
click at [290, 200] on div at bounding box center [288, 200] width 16 height 16
checkbox input "true"
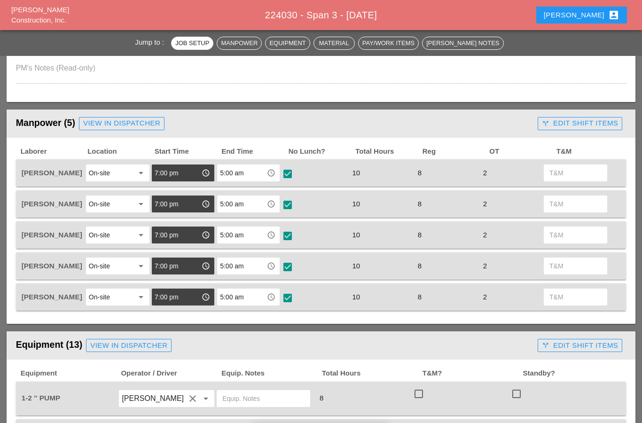
scroll to position [344, 0]
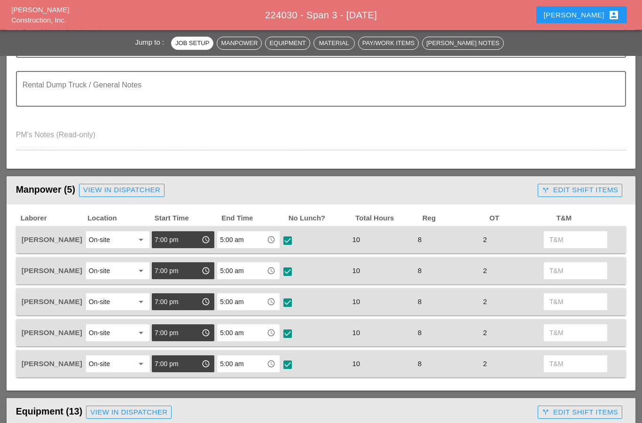
scroll to position [285, 0]
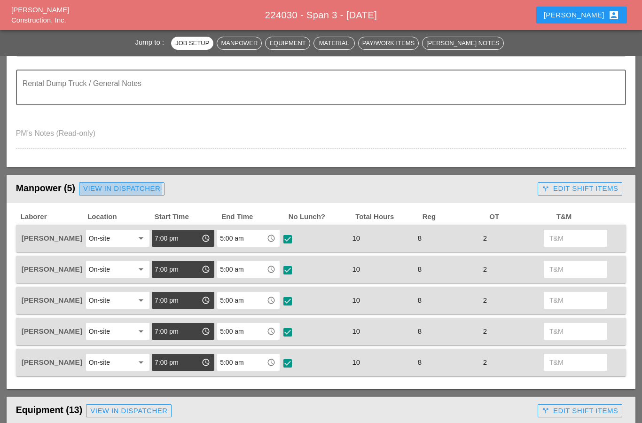
click at [114, 188] on div "View in Dispatcher" at bounding box center [121, 188] width 77 height 11
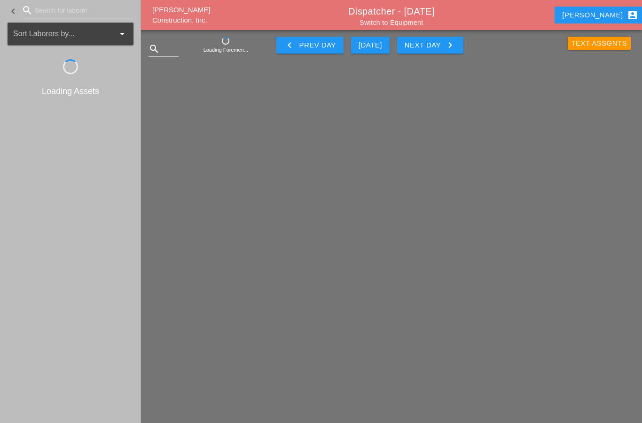
scroll to position [38, 0]
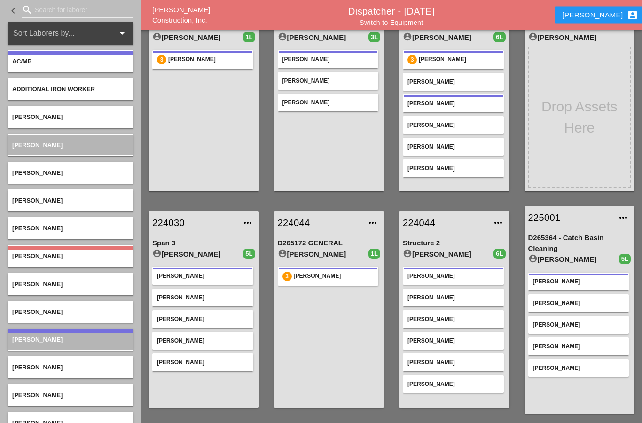
click at [219, 360] on div "[PERSON_NAME]" at bounding box center [203, 363] width 92 height 8
click at [243, 359] on icon "more_horiz" at bounding box center [242, 363] width 8 height 8
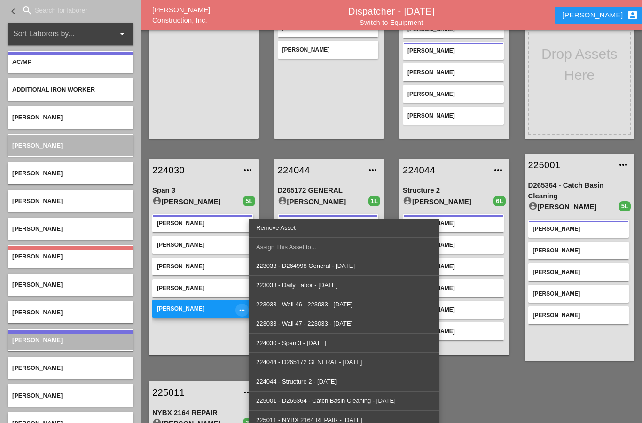
scroll to position [114, 0]
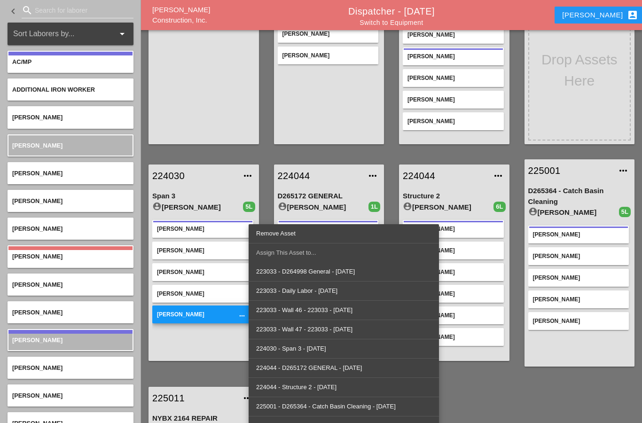
click at [270, 227] on link "Remove Asset" at bounding box center [344, 233] width 190 height 19
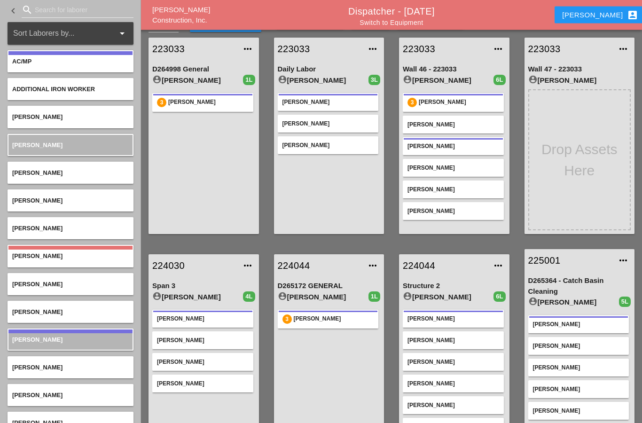
scroll to position [0, 0]
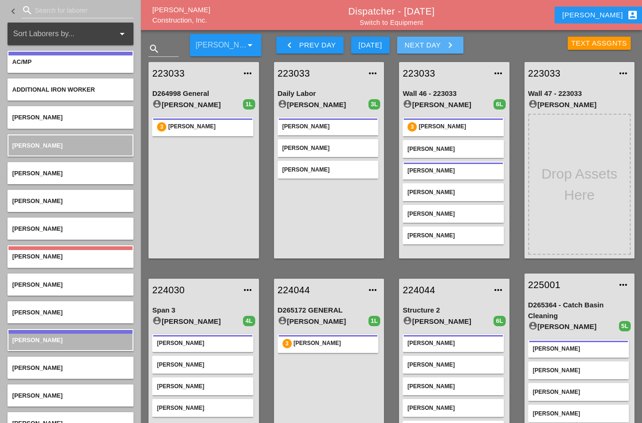
click at [437, 42] on div "Next Day keyboard_arrow_right" at bounding box center [430, 44] width 51 height 11
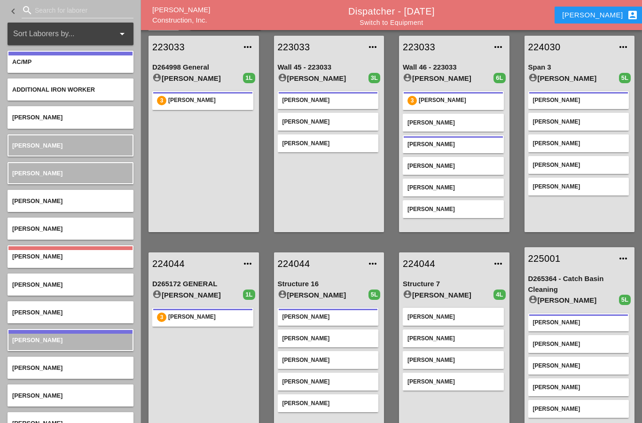
scroll to position [24, 0]
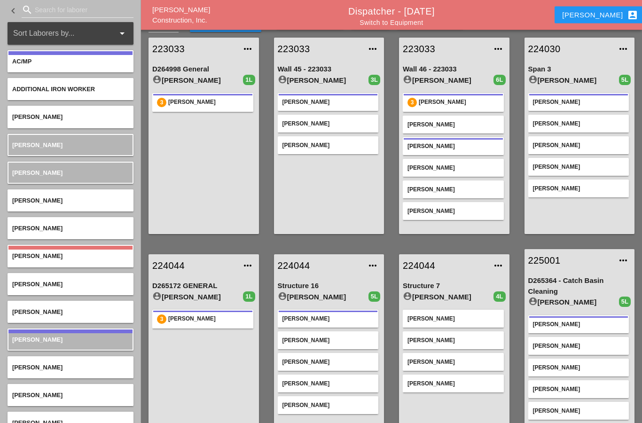
click at [618, 188] on div "[PERSON_NAME]" at bounding box center [579, 189] width 92 height 8
click at [620, 188] on icon "more_horiz" at bounding box center [618, 189] width 8 height 8
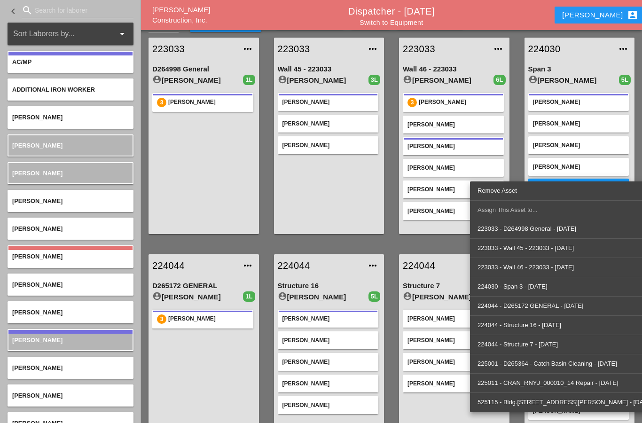
click at [503, 187] on div "Remove Asset" at bounding box center [564, 190] width 175 height 11
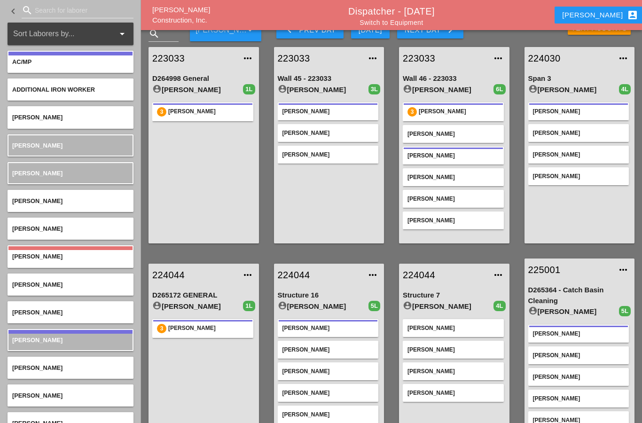
scroll to position [28, 0]
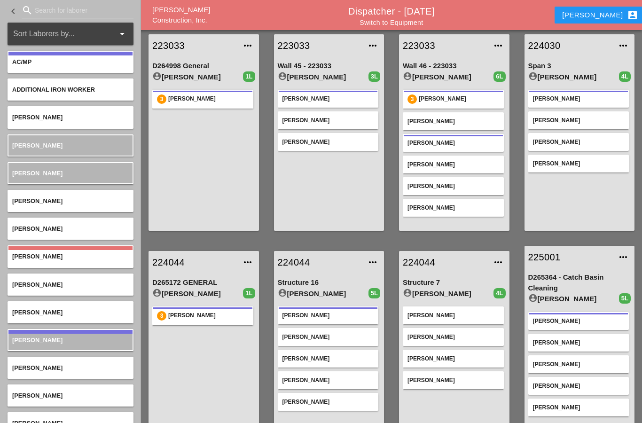
click at [567, 196] on div "Anthony DeGeorge Brandon Galvez Brandon Velez Rodriguez Leroy March" at bounding box center [579, 156] width 103 height 141
click at [48, 7] on input "Search for laborer" at bounding box center [78, 10] width 86 height 15
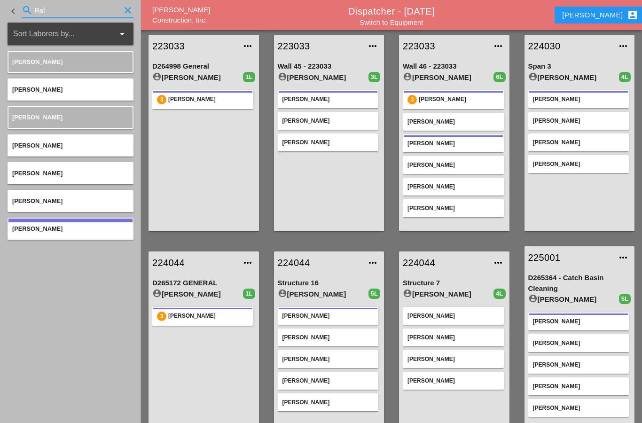
type input "Rafa"
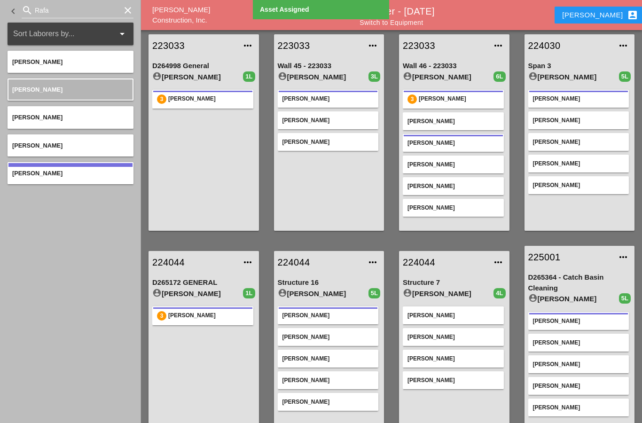
scroll to position [0, 0]
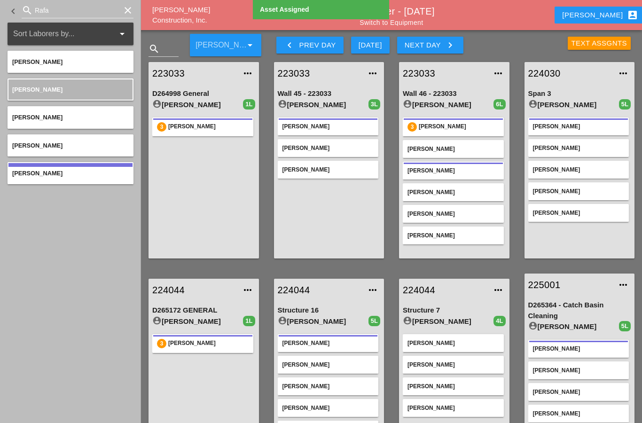
click at [292, 40] on icon "keyboard_arrow_left" at bounding box center [289, 44] width 11 height 11
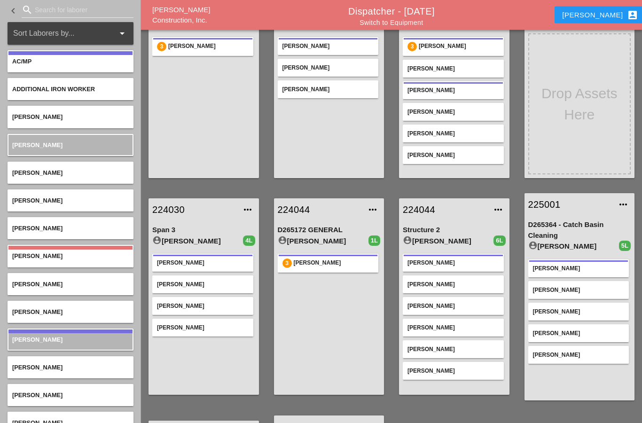
scroll to position [80, 0]
click at [48, 35] on div at bounding box center [57, 33] width 88 height 15
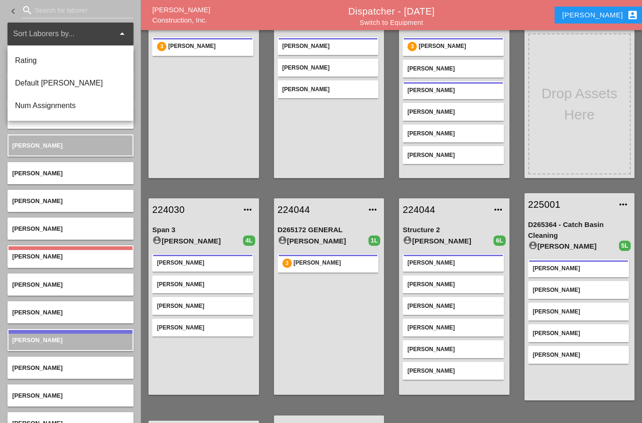
click at [43, 13] on input "Search for laborer" at bounding box center [78, 10] width 86 height 15
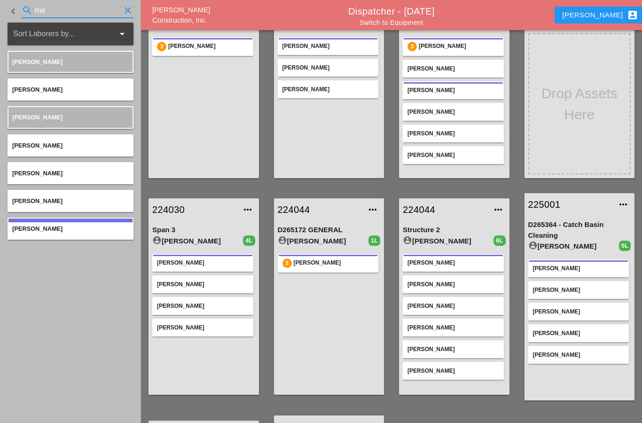
type input "Rafa"
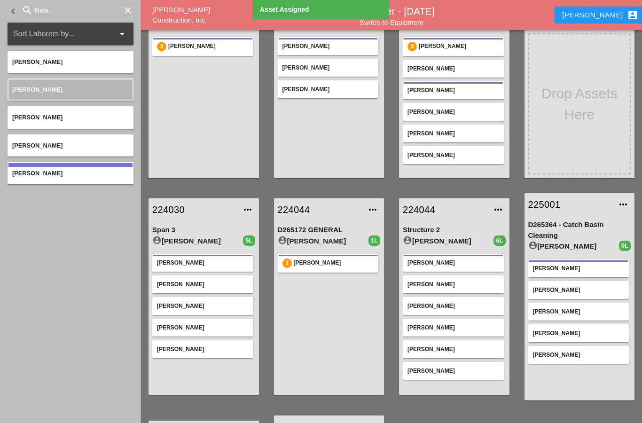
scroll to position [0, 0]
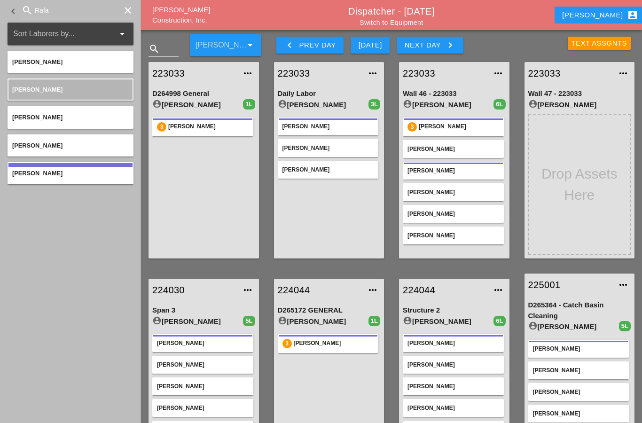
type input "Rafa"
click at [601, 20] on div "Anthony account_box" at bounding box center [600, 14] width 76 height 11
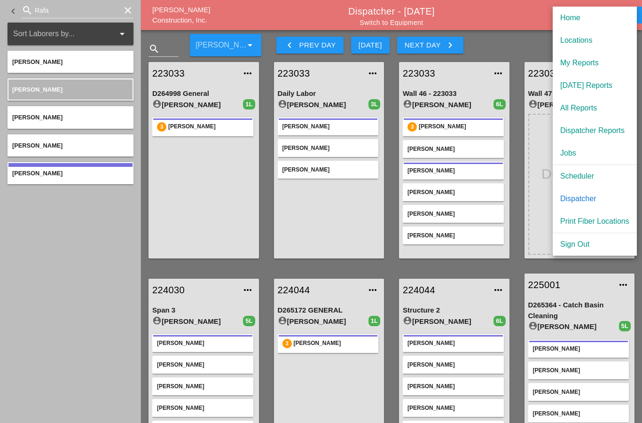
click at [576, 21] on div "Home" at bounding box center [594, 17] width 69 height 11
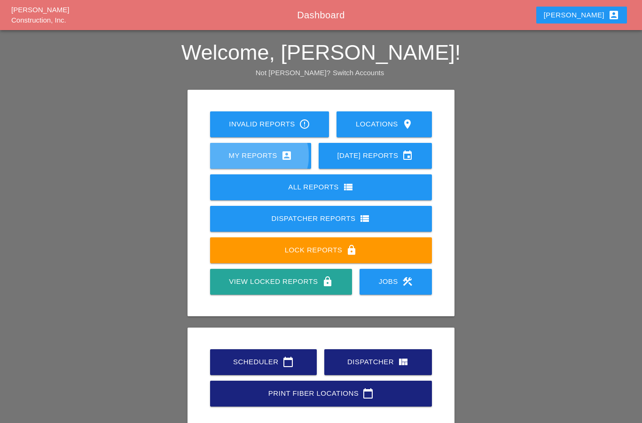
click at [231, 155] on div "My Reports account_box" at bounding box center [260, 155] width 71 height 11
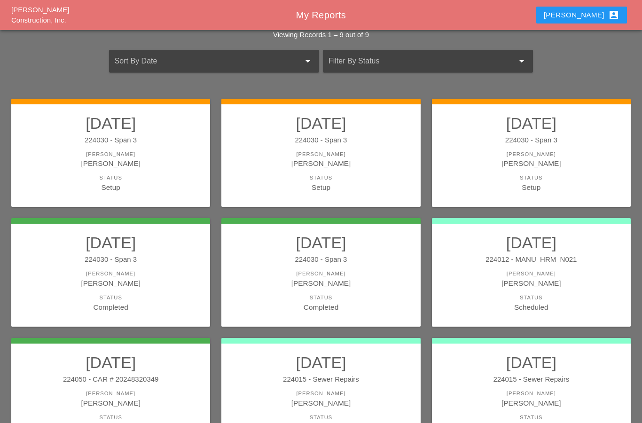
click at [306, 273] on div "[PERSON_NAME]" at bounding box center [321, 274] width 180 height 8
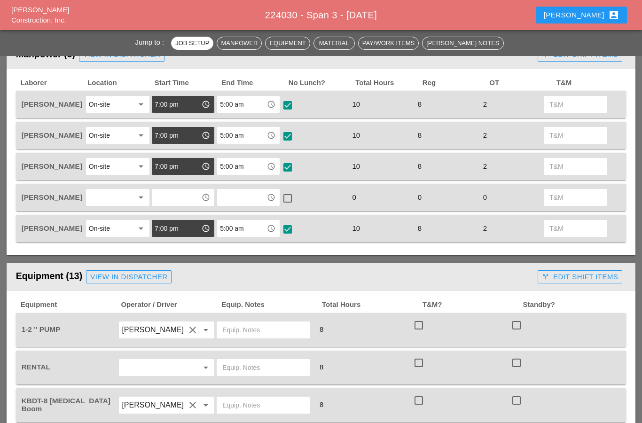
scroll to position [419, 0]
click at [117, 195] on div at bounding box center [111, 197] width 45 height 15
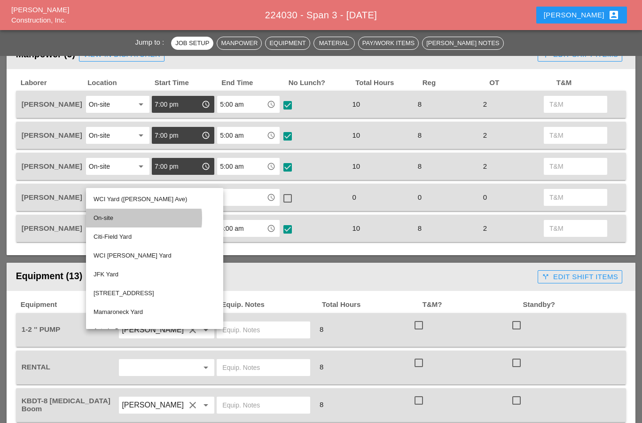
click at [98, 216] on div "On-site" at bounding box center [155, 217] width 122 height 11
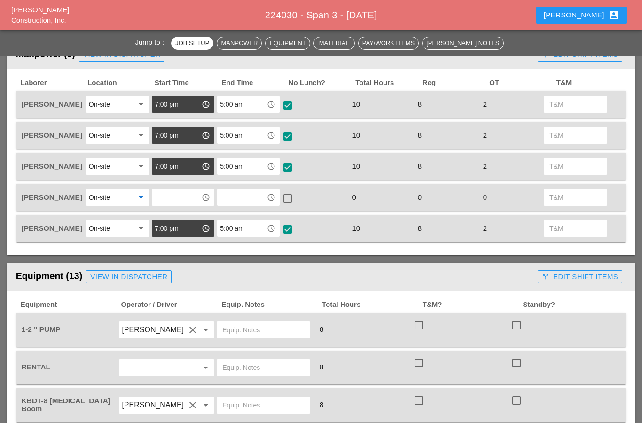
click at [236, 190] on input "text" at bounding box center [242, 197] width 44 height 15
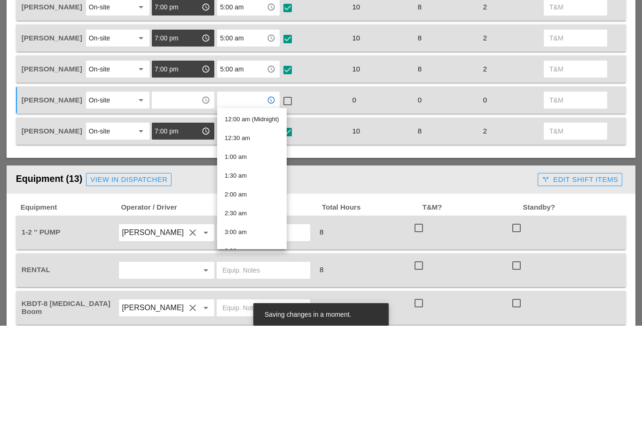
type input "5"
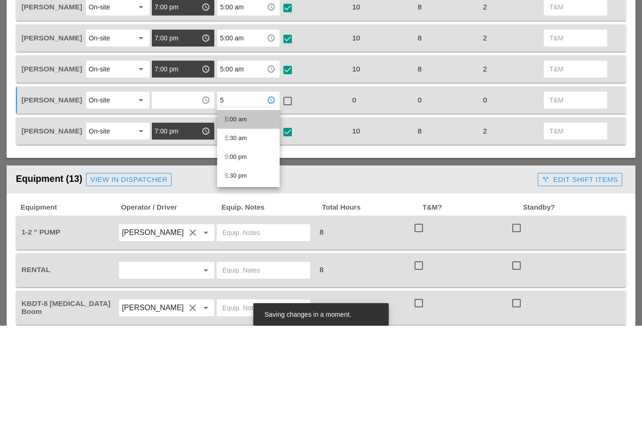
click at [230, 211] on div "5 :00 am" at bounding box center [248, 216] width 47 height 11
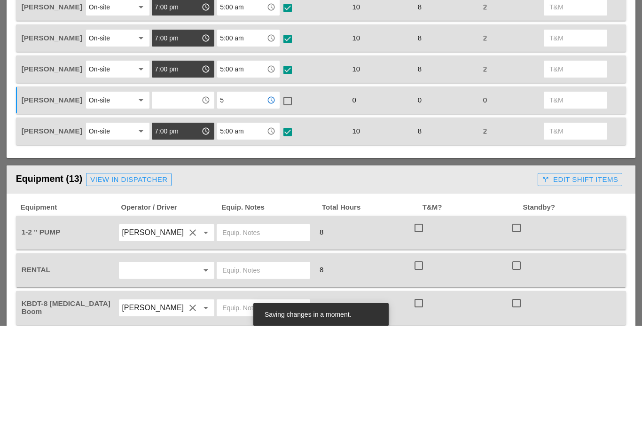
click at [175, 190] on input "text" at bounding box center [177, 197] width 44 height 15
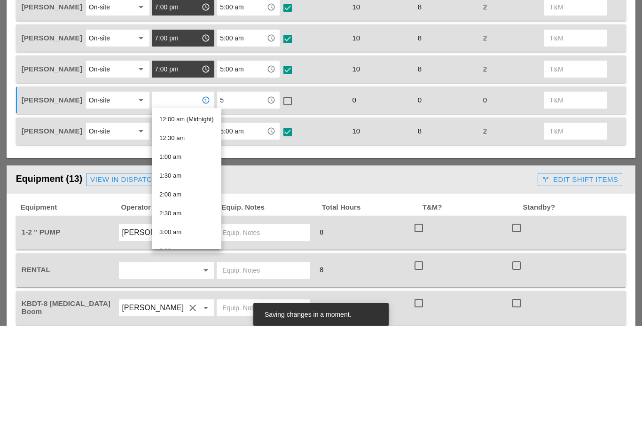
type input "7"
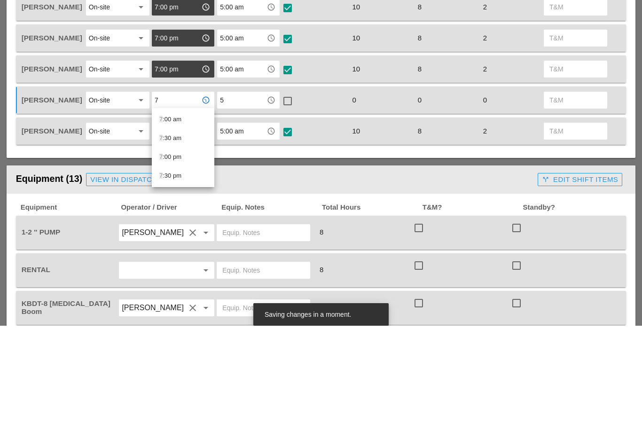
click at [164, 249] on div "7 :00 pm" at bounding box center [182, 254] width 47 height 11
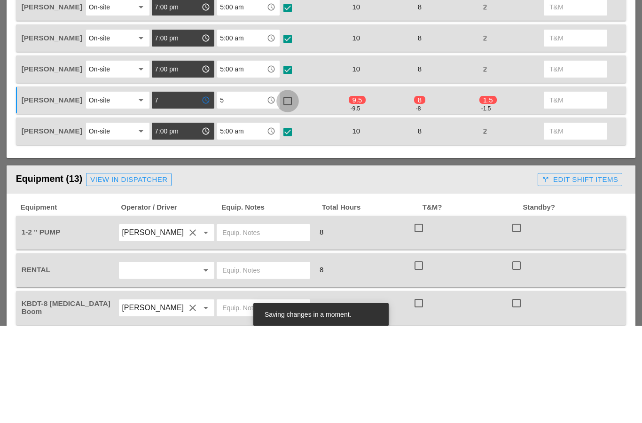
click at [288, 190] on div at bounding box center [288, 198] width 16 height 16
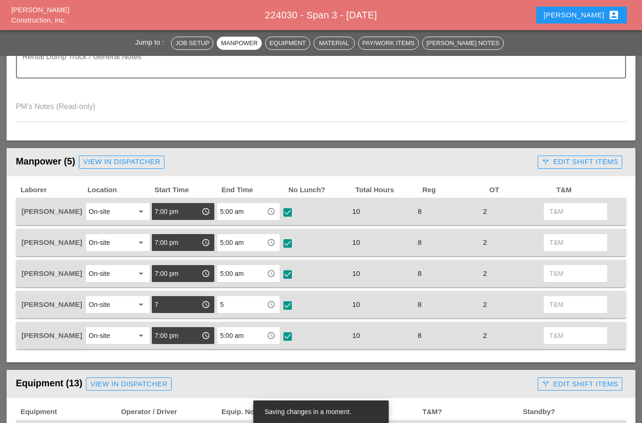
scroll to position [288, 0]
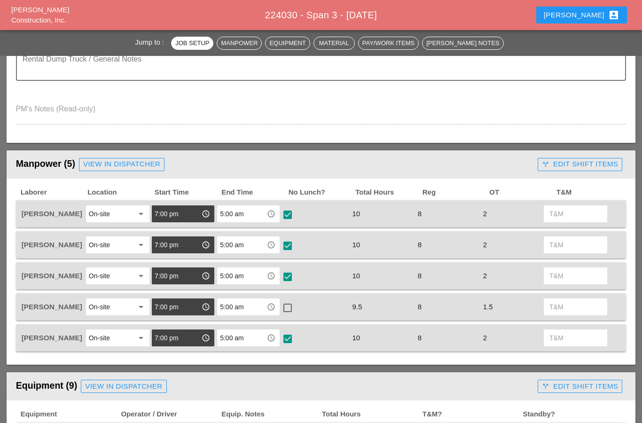
scroll to position [322, 0]
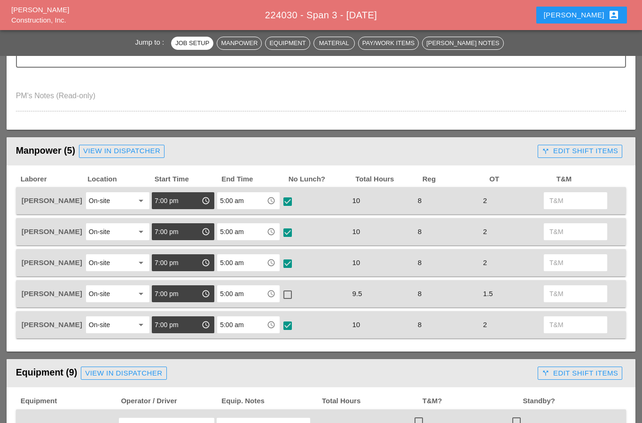
click at [294, 287] on div "check_box_outline_blank" at bounding box center [289, 293] width 15 height 13
click at [287, 298] on div at bounding box center [288, 295] width 16 height 16
checkbox input "true"
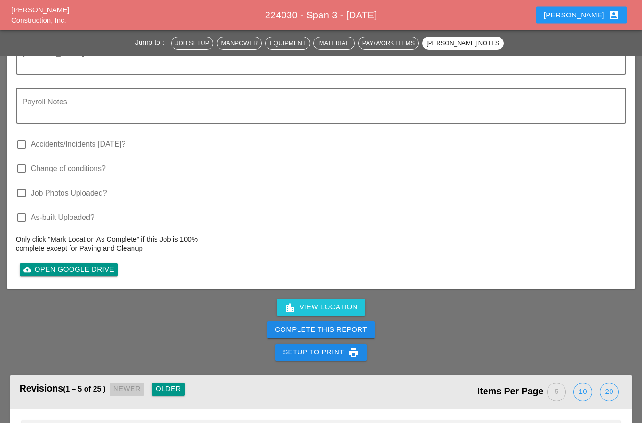
scroll to position [1604, 0]
click at [286, 329] on div "Complete This Report" at bounding box center [321, 329] width 92 height 11
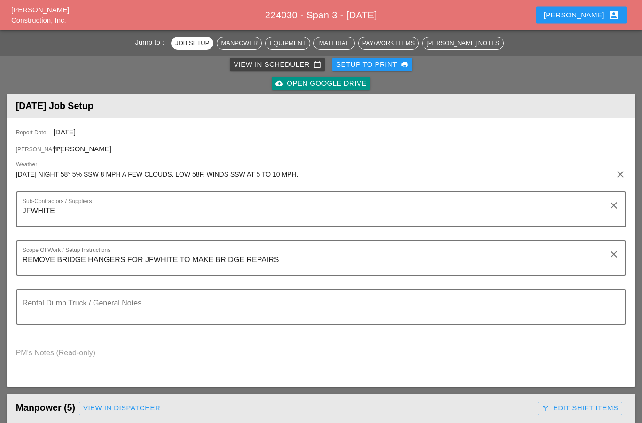
scroll to position [52, 0]
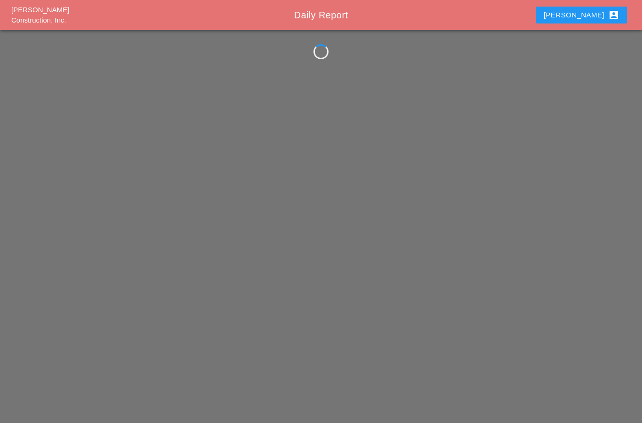
scroll to position [38, 0]
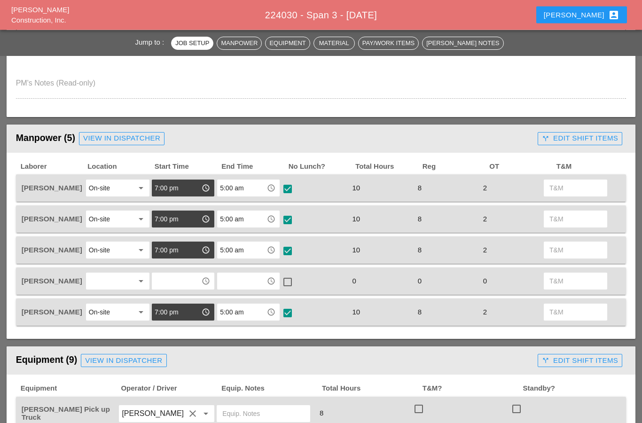
click at [109, 285] on div at bounding box center [111, 281] width 45 height 15
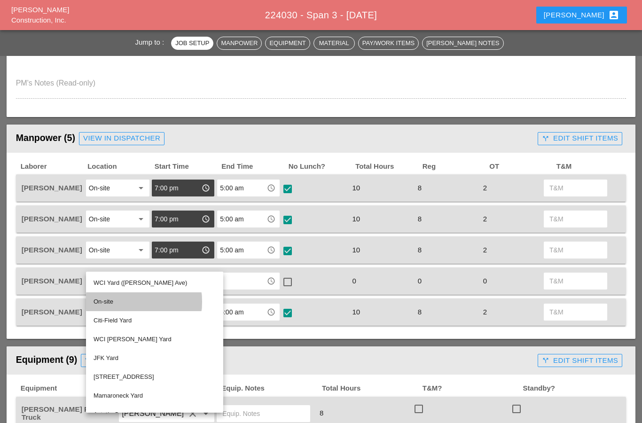
click at [96, 299] on div "On-site" at bounding box center [155, 301] width 122 height 11
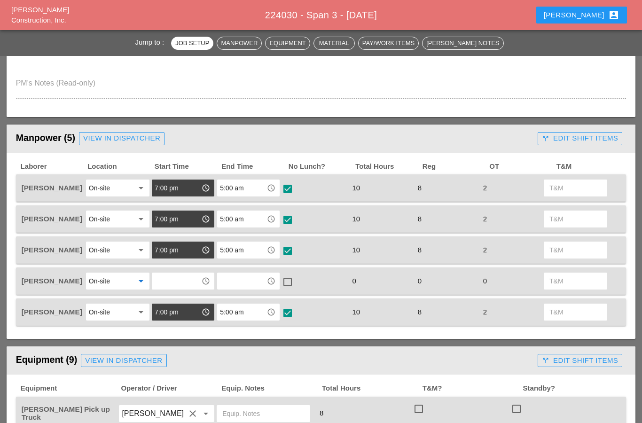
click at [175, 280] on input "text" at bounding box center [177, 280] width 44 height 15
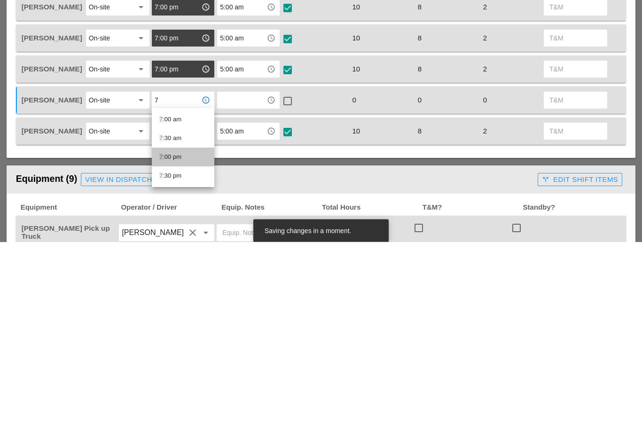
click at [163, 333] on div "7 :00 pm" at bounding box center [182, 338] width 47 height 11
type input "7:00 pm"
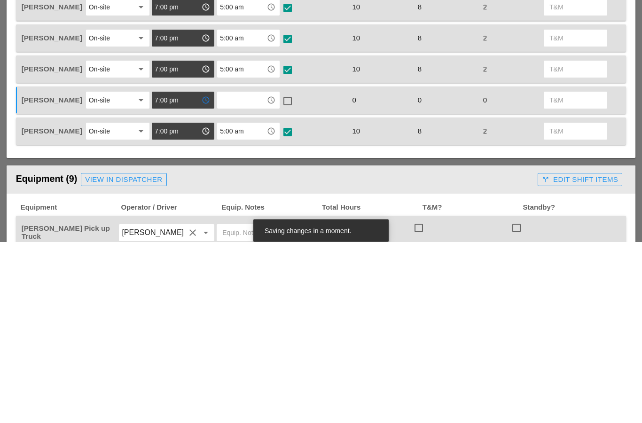
click at [232, 274] on input "text" at bounding box center [242, 281] width 44 height 15
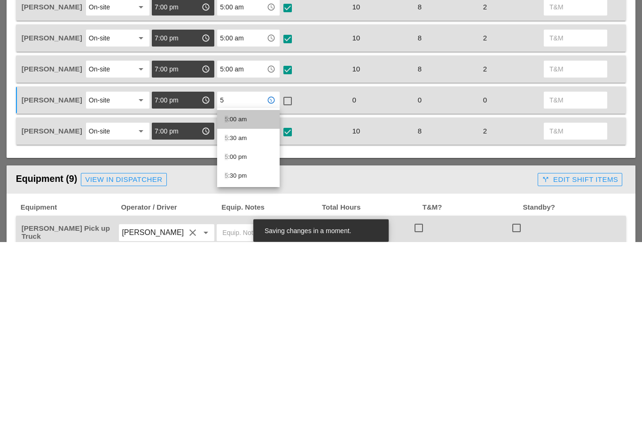
click at [232, 295] on div "5 :00 am" at bounding box center [248, 300] width 47 height 11
type input "5:00 am"
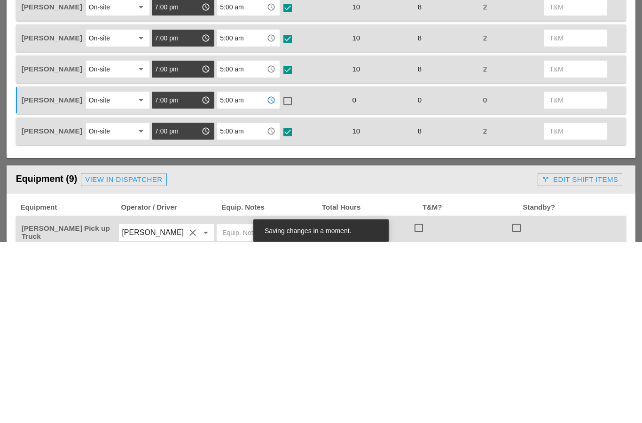
click at [287, 274] on div at bounding box center [288, 282] width 16 height 16
checkbox input "true"
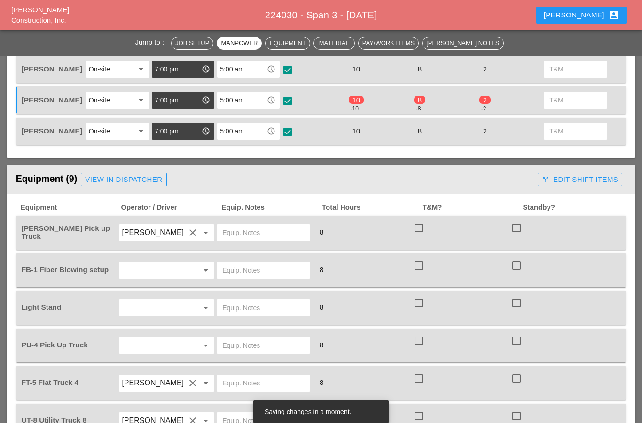
scroll to position [520, 0]
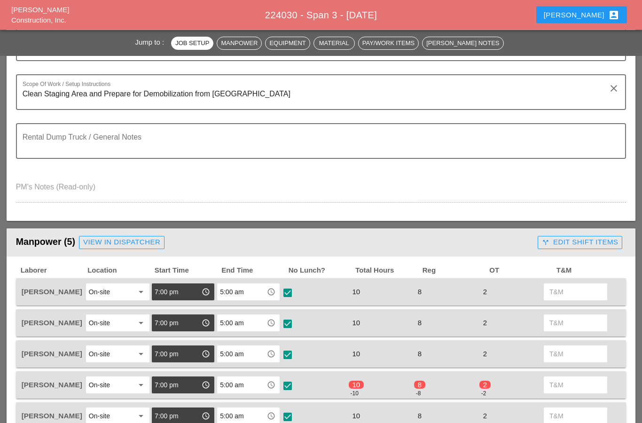
scroll to position [231, 0]
click at [295, 382] on div at bounding box center [288, 386] width 16 height 16
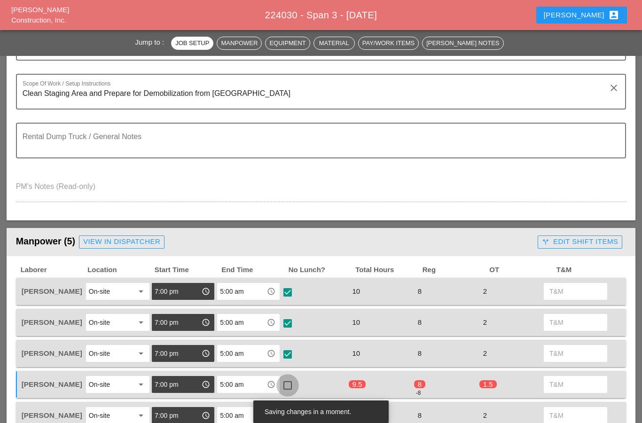
click at [289, 382] on div at bounding box center [288, 385] width 16 height 16
checkbox input "true"
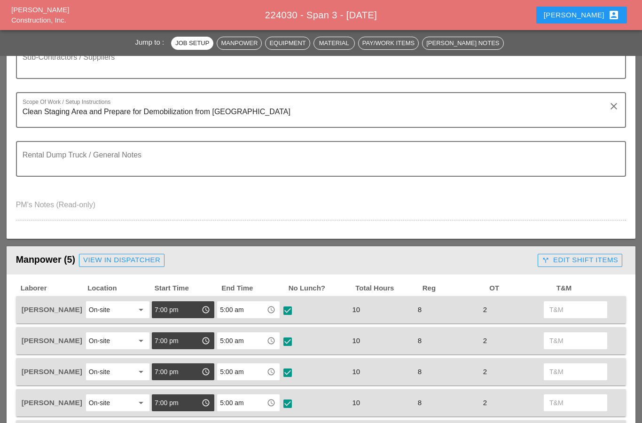
scroll to position [210, 0]
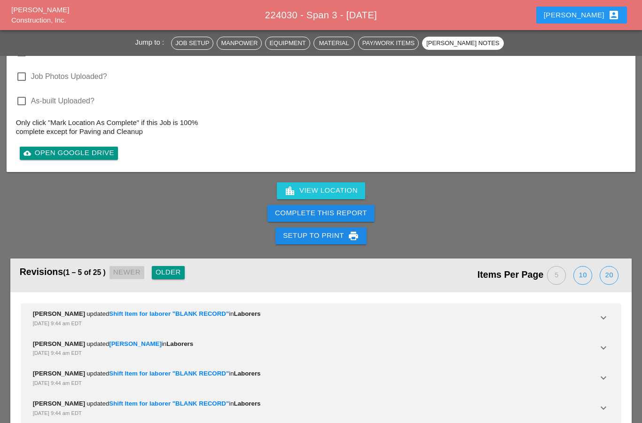
scroll to position [1720, 0]
click at [275, 209] on button "Complete This Report" at bounding box center [320, 213] width 107 height 17
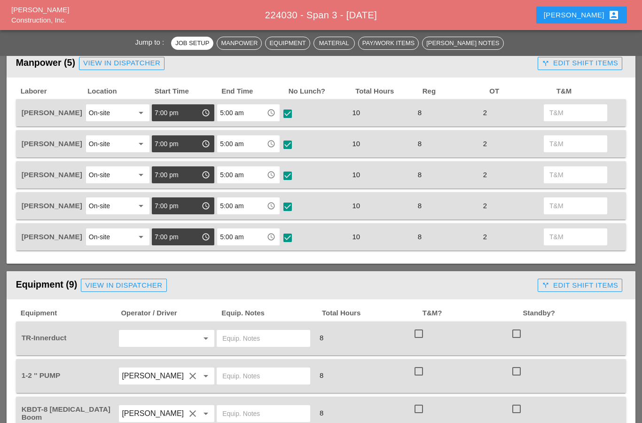
scroll to position [408, 0]
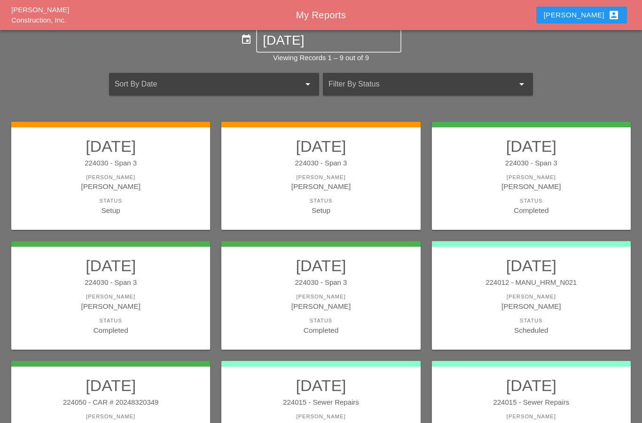
click at [298, 198] on div "Status" at bounding box center [321, 201] width 180 height 8
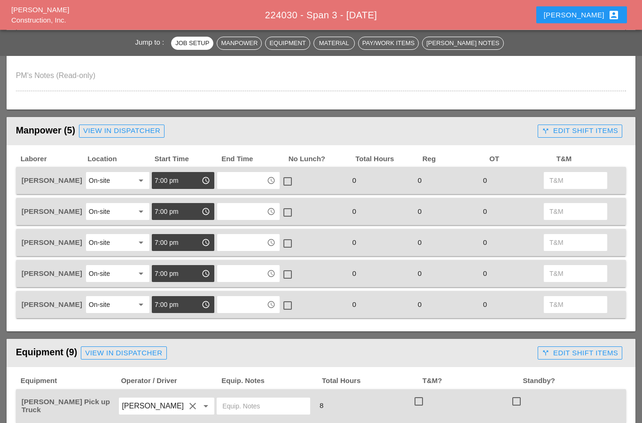
scroll to position [344, 0]
click at [244, 179] on input "text" at bounding box center [242, 180] width 44 height 15
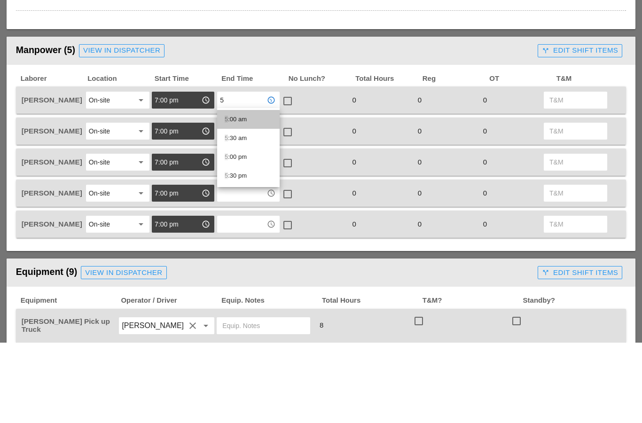
click at [234, 194] on div "5 :00 am" at bounding box center [248, 199] width 47 height 11
type input "5:00 am"
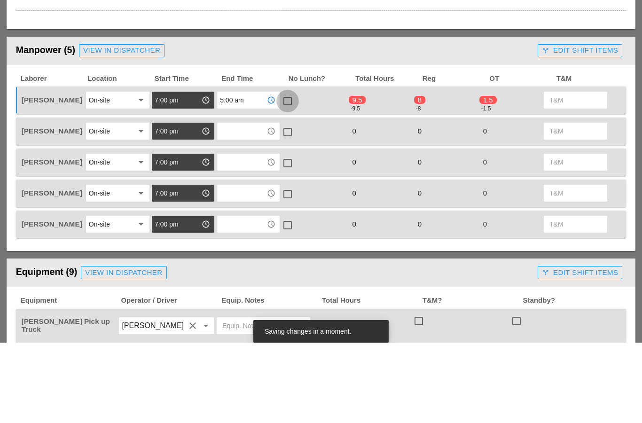
click at [289, 173] on div at bounding box center [288, 181] width 16 height 16
checkbox input "true"
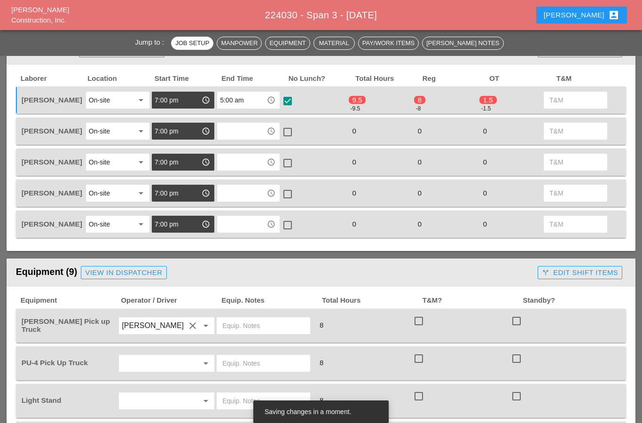
click at [241, 129] on input "text" at bounding box center [242, 131] width 44 height 15
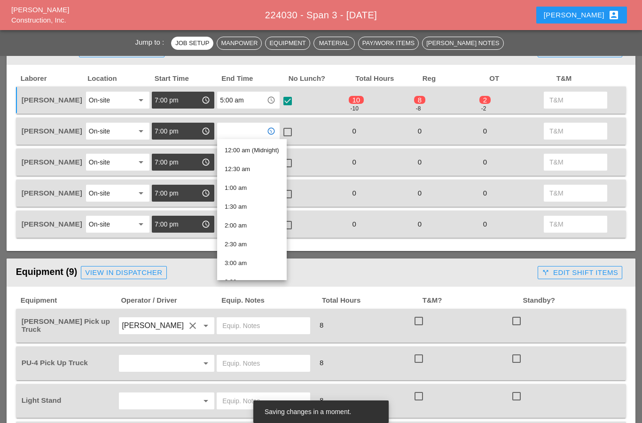
type input "6"
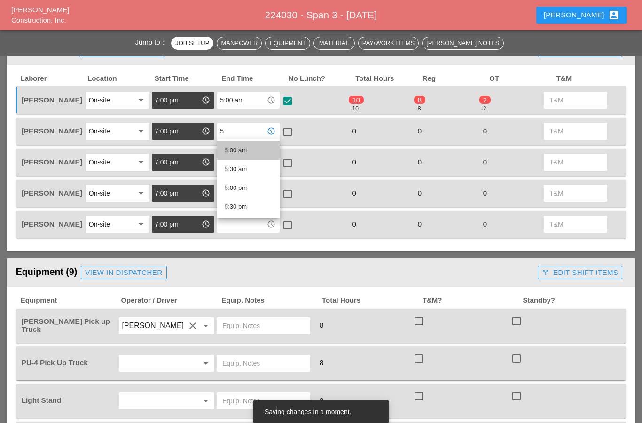
click at [230, 149] on div "5 :00 am" at bounding box center [248, 150] width 47 height 11
type input "5:00 am"
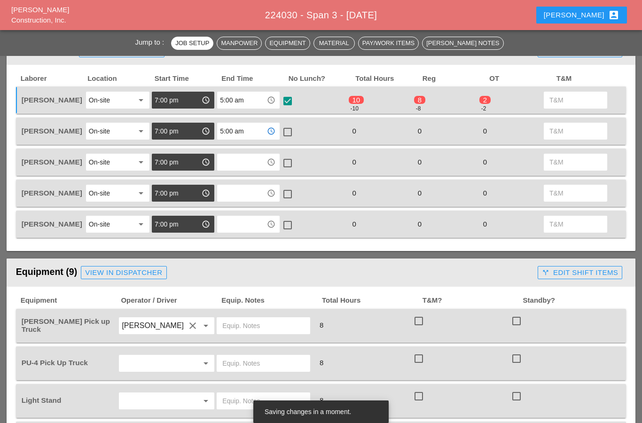
click at [292, 133] on div at bounding box center [288, 132] width 16 height 16
checkbox input "true"
click at [236, 165] on input "text" at bounding box center [242, 162] width 44 height 15
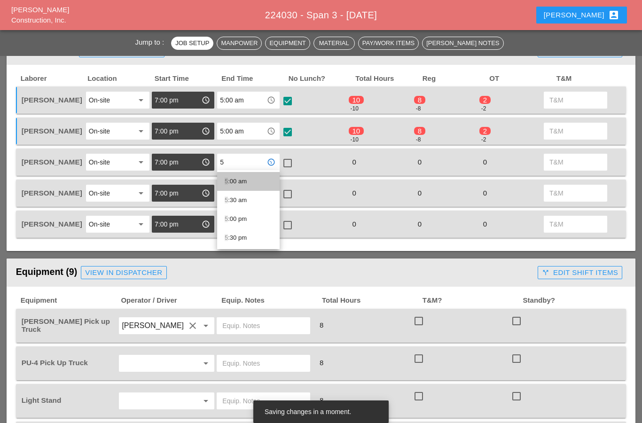
click at [231, 179] on div "5 :00 am" at bounding box center [248, 181] width 47 height 11
type input "5:00 am"
click at [288, 164] on div at bounding box center [288, 163] width 16 height 16
checkbox input "true"
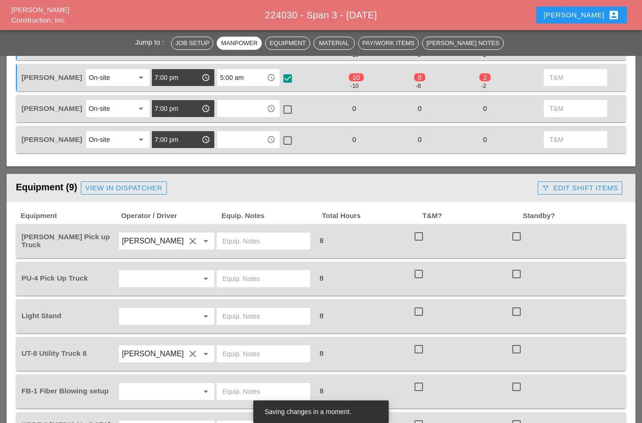
click at [237, 113] on input "text" at bounding box center [242, 108] width 44 height 15
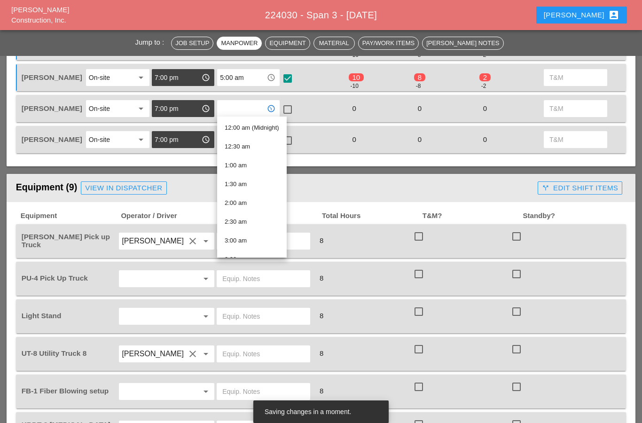
scroll to position [508, 0]
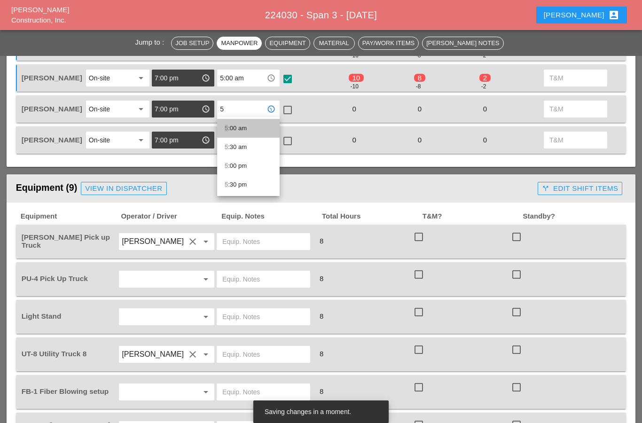
click at [232, 128] on div "5 :00 am" at bounding box center [248, 128] width 47 height 11
type input "5:00 am"
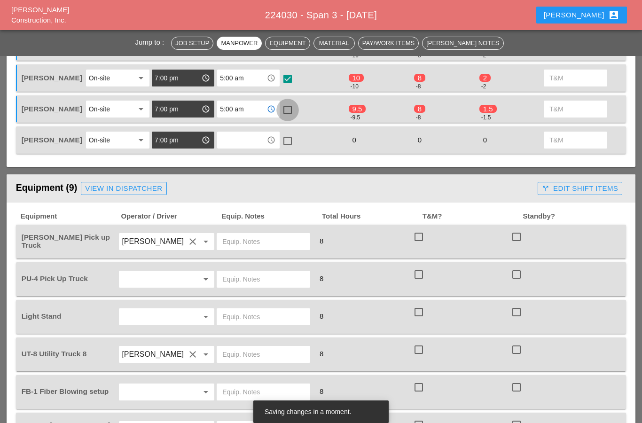
click at [287, 111] on div at bounding box center [288, 110] width 16 height 16
checkbox input "true"
click at [229, 133] on input "text" at bounding box center [242, 139] width 44 height 15
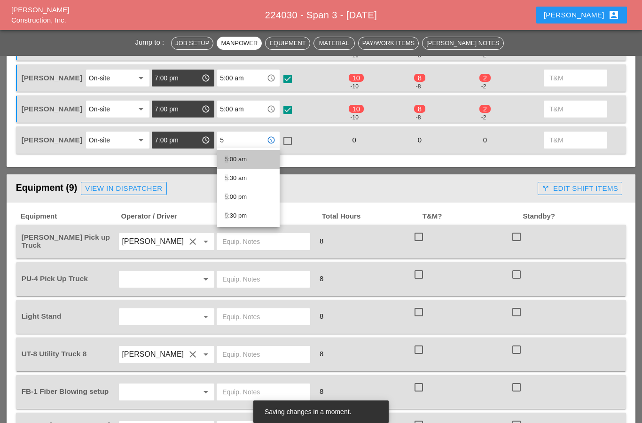
click at [231, 160] on div "5 :00 am" at bounding box center [248, 159] width 47 height 11
type input "5:00 am"
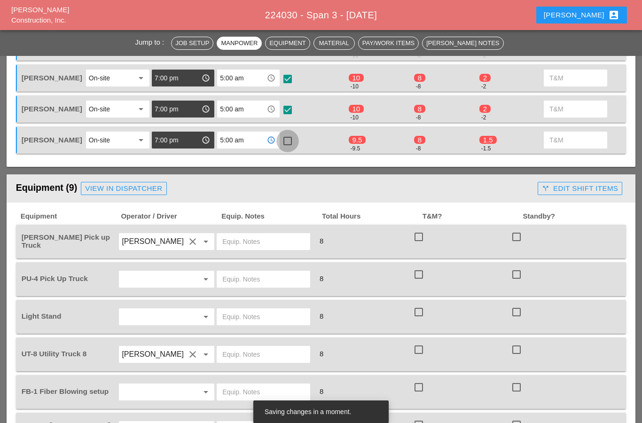
click at [288, 144] on div at bounding box center [288, 141] width 16 height 16
checkbox input "true"
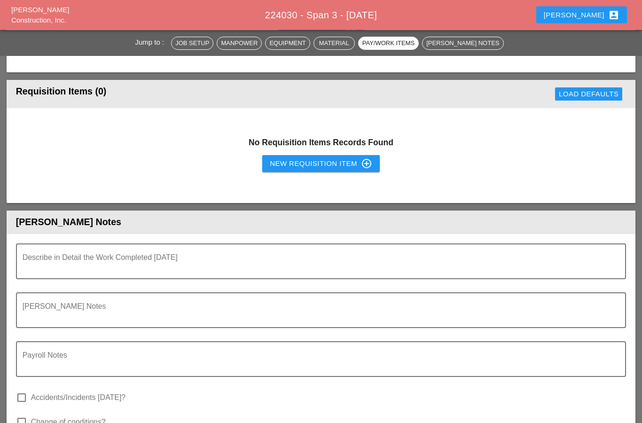
scroll to position [1139, 0]
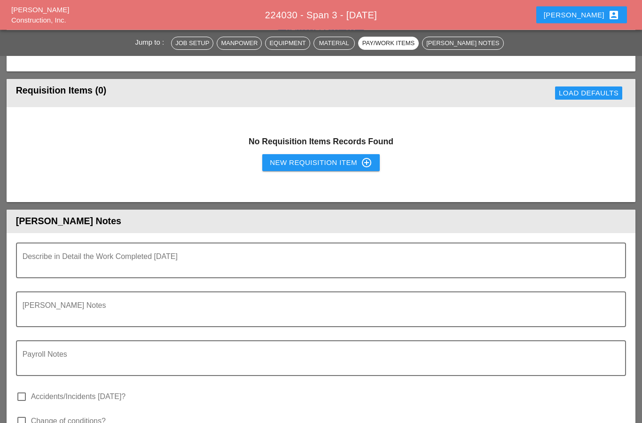
click at [28, 263] on textarea "Describe in Detail the Work Completed Today" at bounding box center [318, 266] width 590 height 23
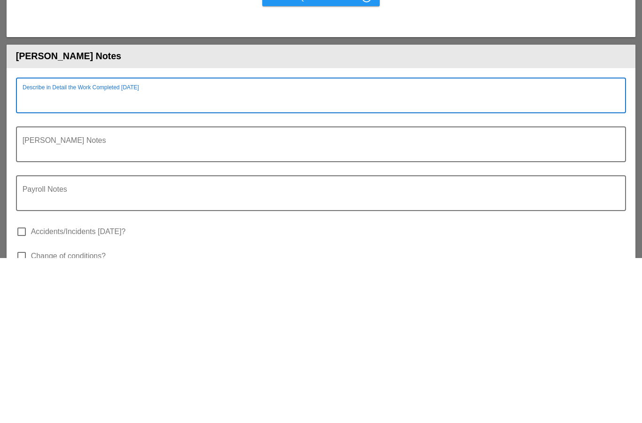
click at [23, 255] on textarea "Describe in Detail the Work Completed Today" at bounding box center [318, 266] width 590 height 23
click at [22, 243] on div "Describe in Detail the Work Completed [DATE]" at bounding box center [321, 261] width 610 height 36
paste textarea "• WEST MORELAND: Arrived at 1:00 pm. (SPAN 3) 8-21-25. • Manpower: 9 • Supervis…"
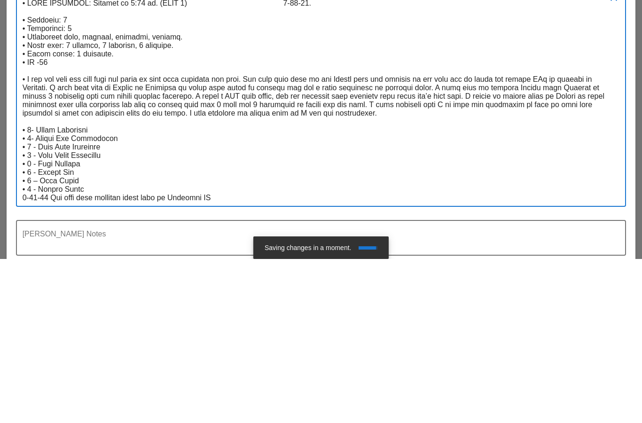
scroll to position [0, 0]
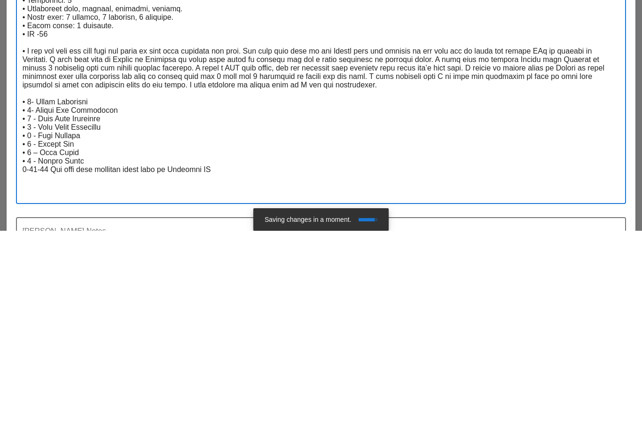
type textarea "• WEST MORELAND: Arrived at 1:00 pm. (SPAN 3) 8-21-25. • Manpower: 9 • Supervis…"
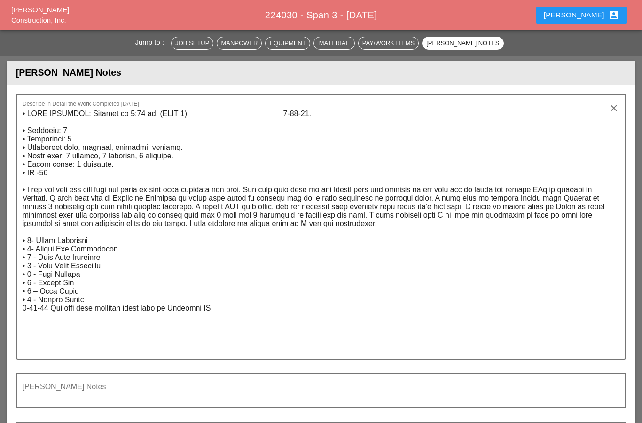
scroll to position [1280, 0]
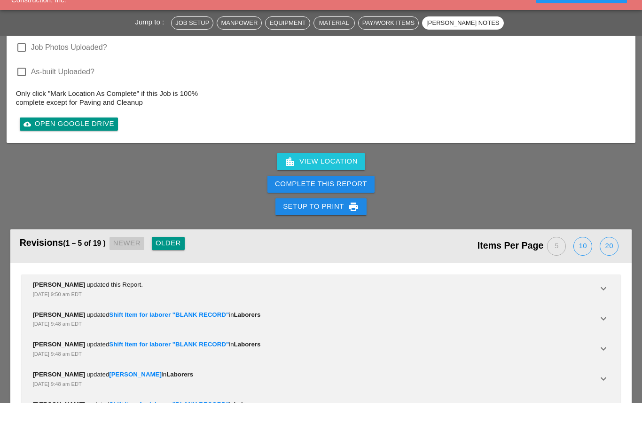
scroll to position [1785, 0]
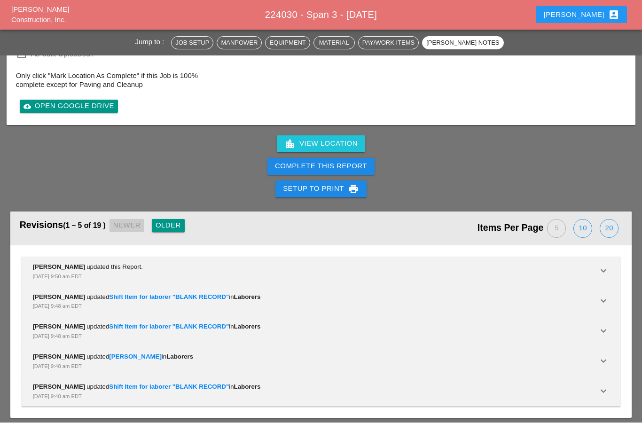
click at [287, 166] on div "Complete This Report" at bounding box center [321, 166] width 92 height 11
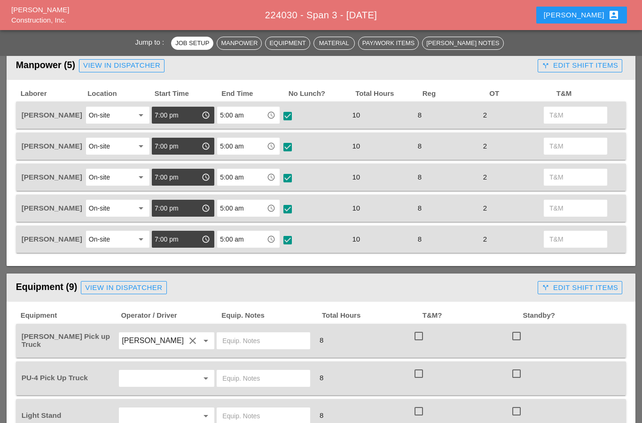
scroll to position [420, 0]
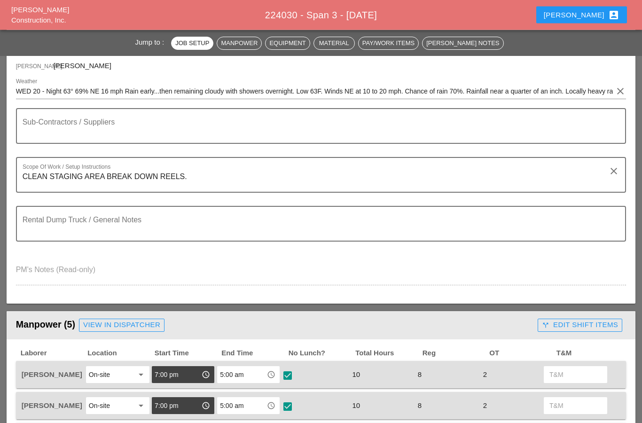
scroll to position [142, 0]
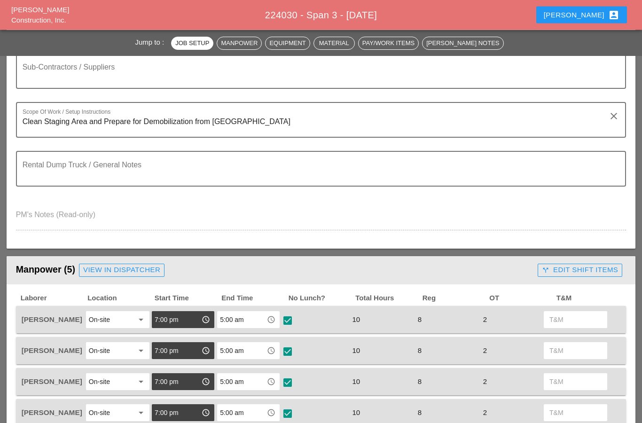
scroll to position [195, 0]
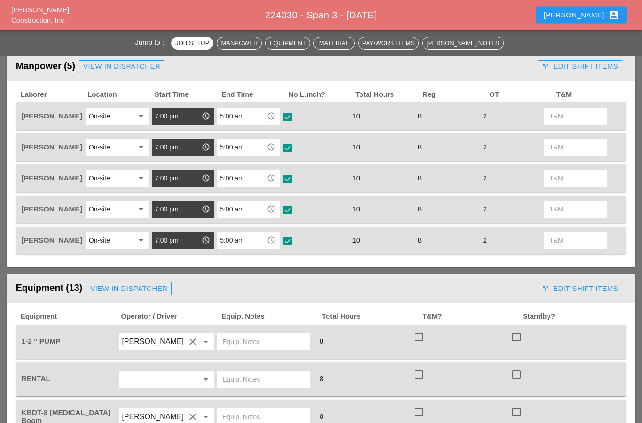
scroll to position [407, 0]
